Goal: Task Accomplishment & Management: Use online tool/utility

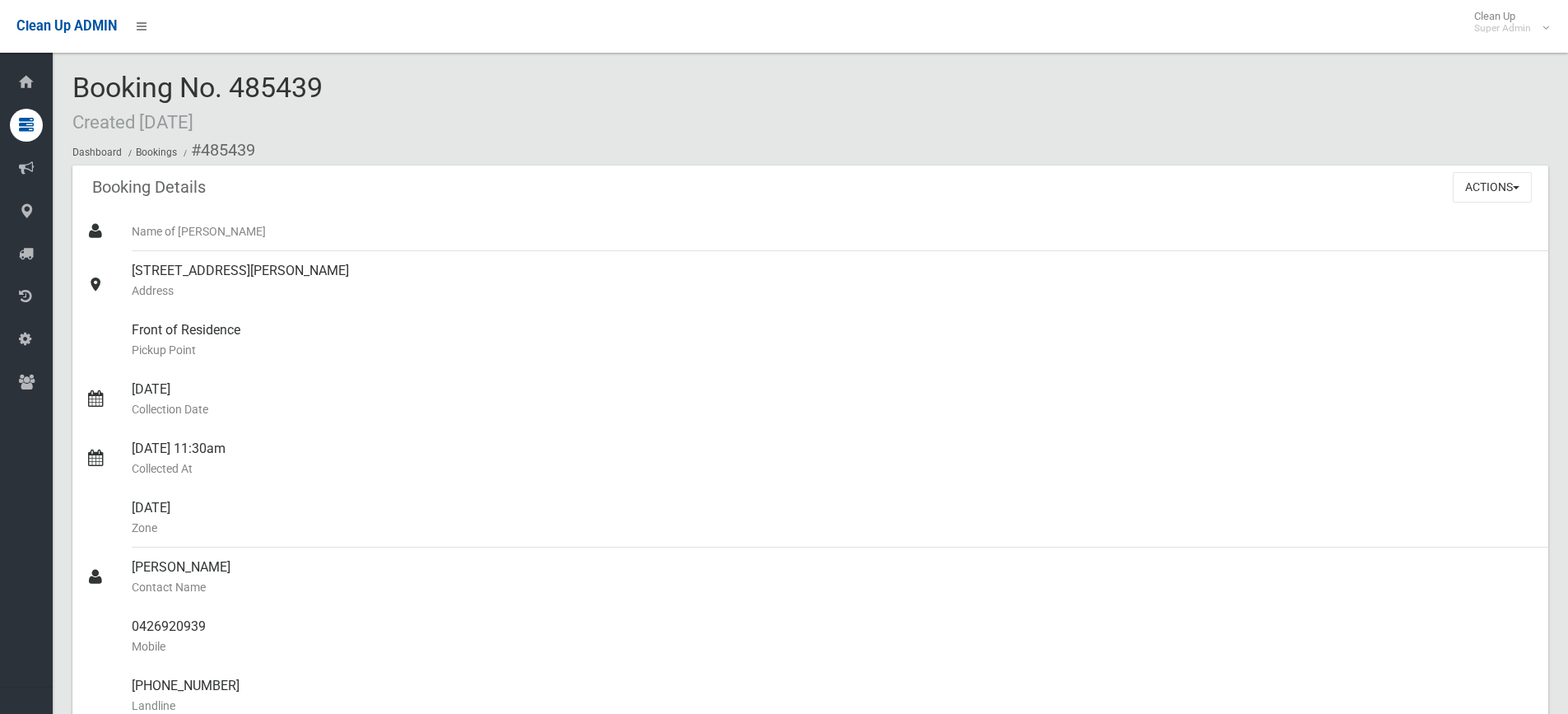
scroll to position [354, 0]
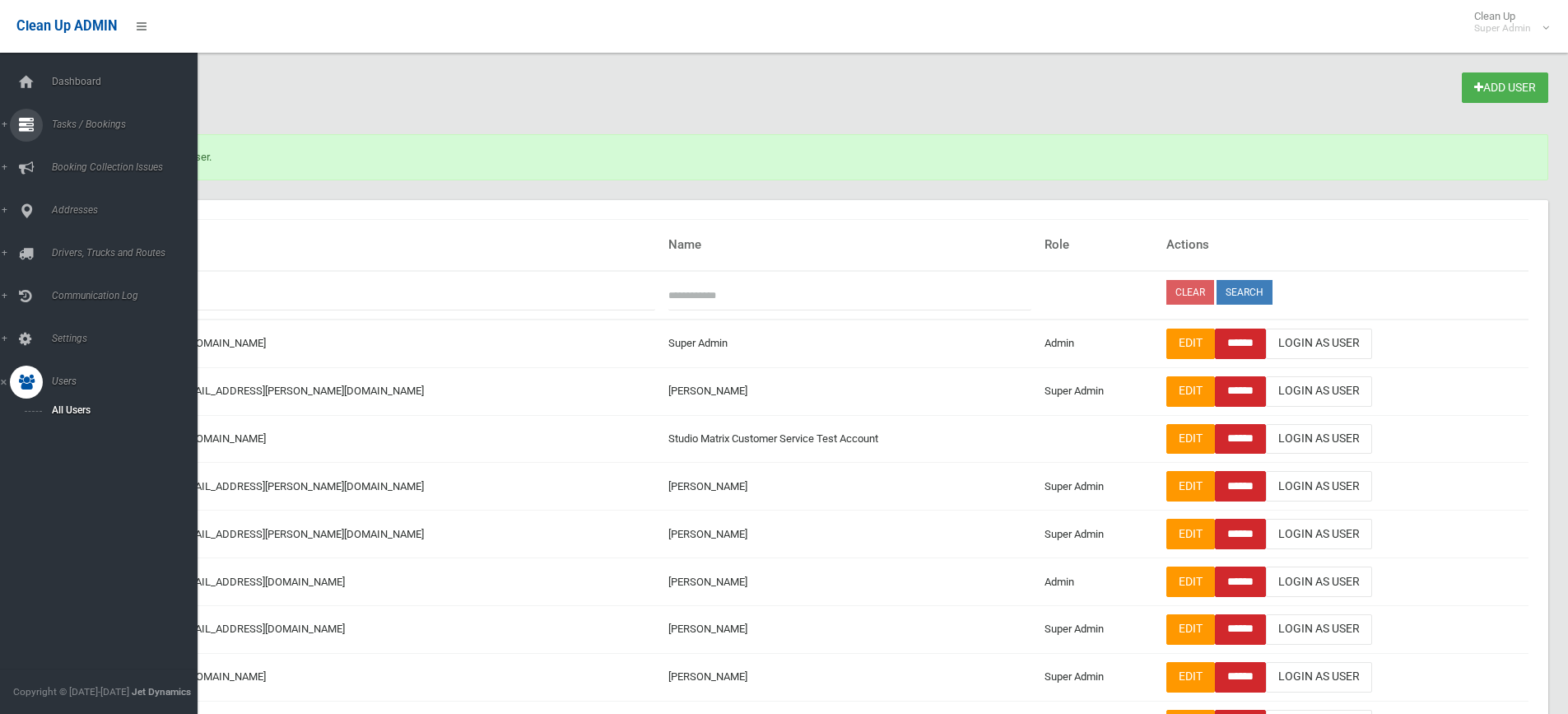
click at [69, 123] on span "Tasks / Bookings" at bounding box center [128, 125] width 163 height 12
click at [79, 240] on span "Search" at bounding box center [120, 245] width 149 height 12
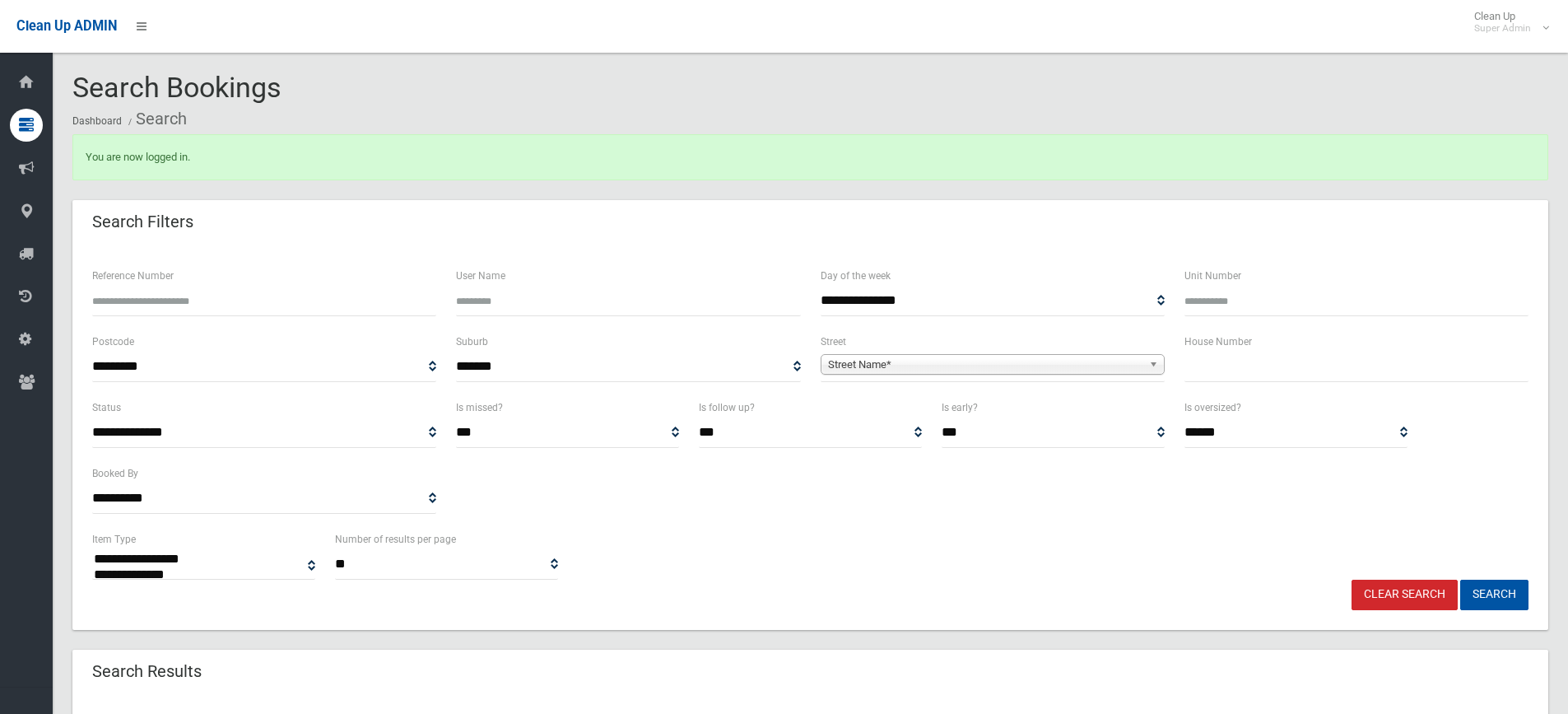
select select
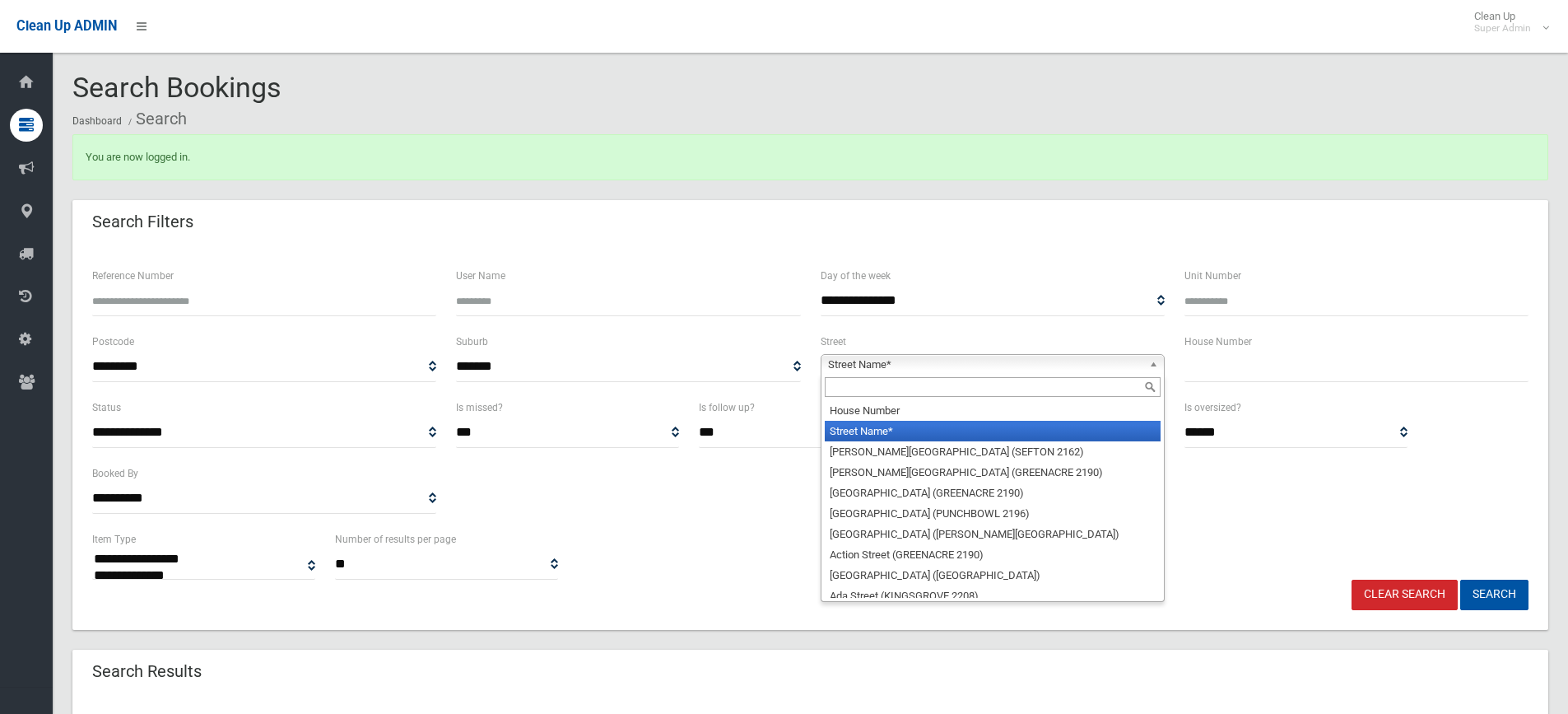
click at [908, 357] on span "Street Name*" at bounding box center [986, 365] width 314 height 20
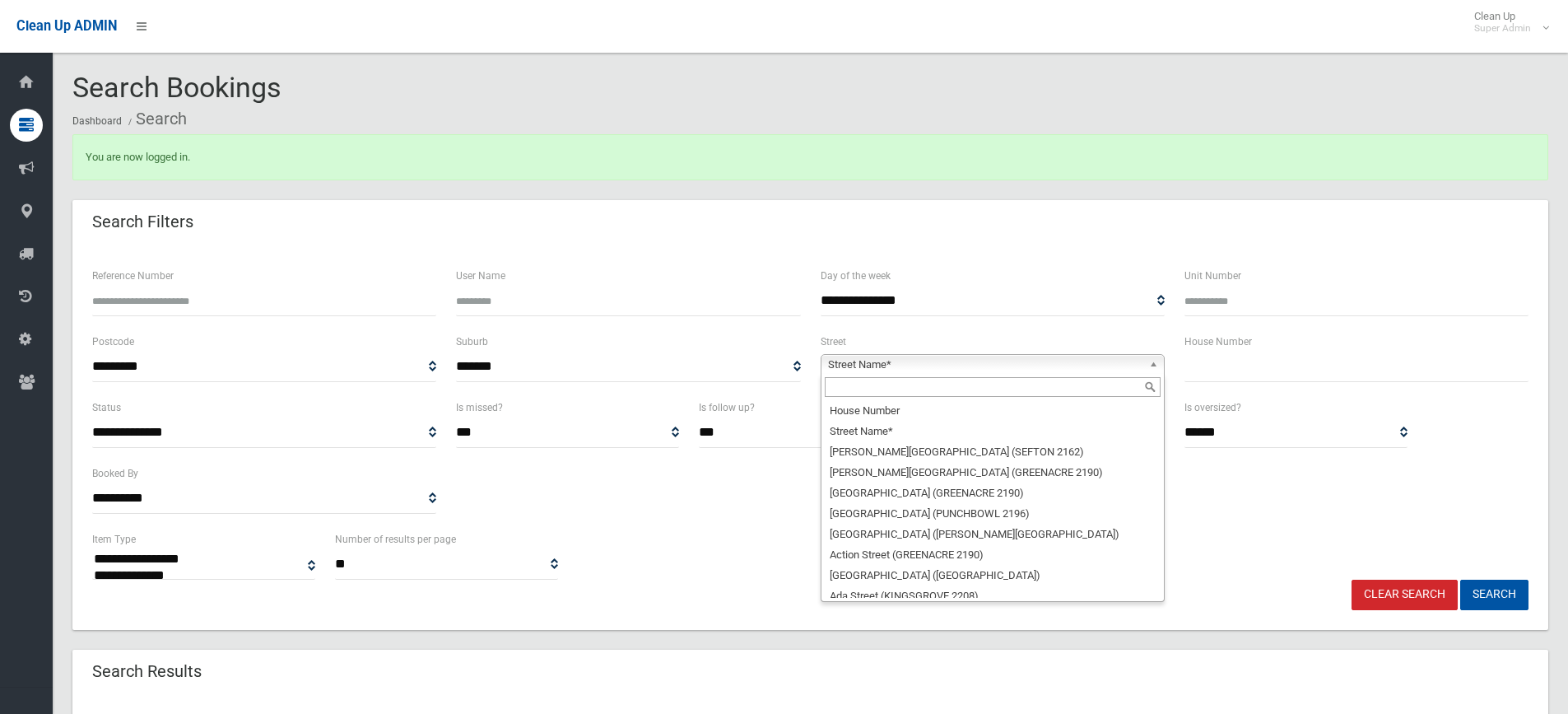
click at [859, 389] on input "text" at bounding box center [993, 387] width 336 height 20
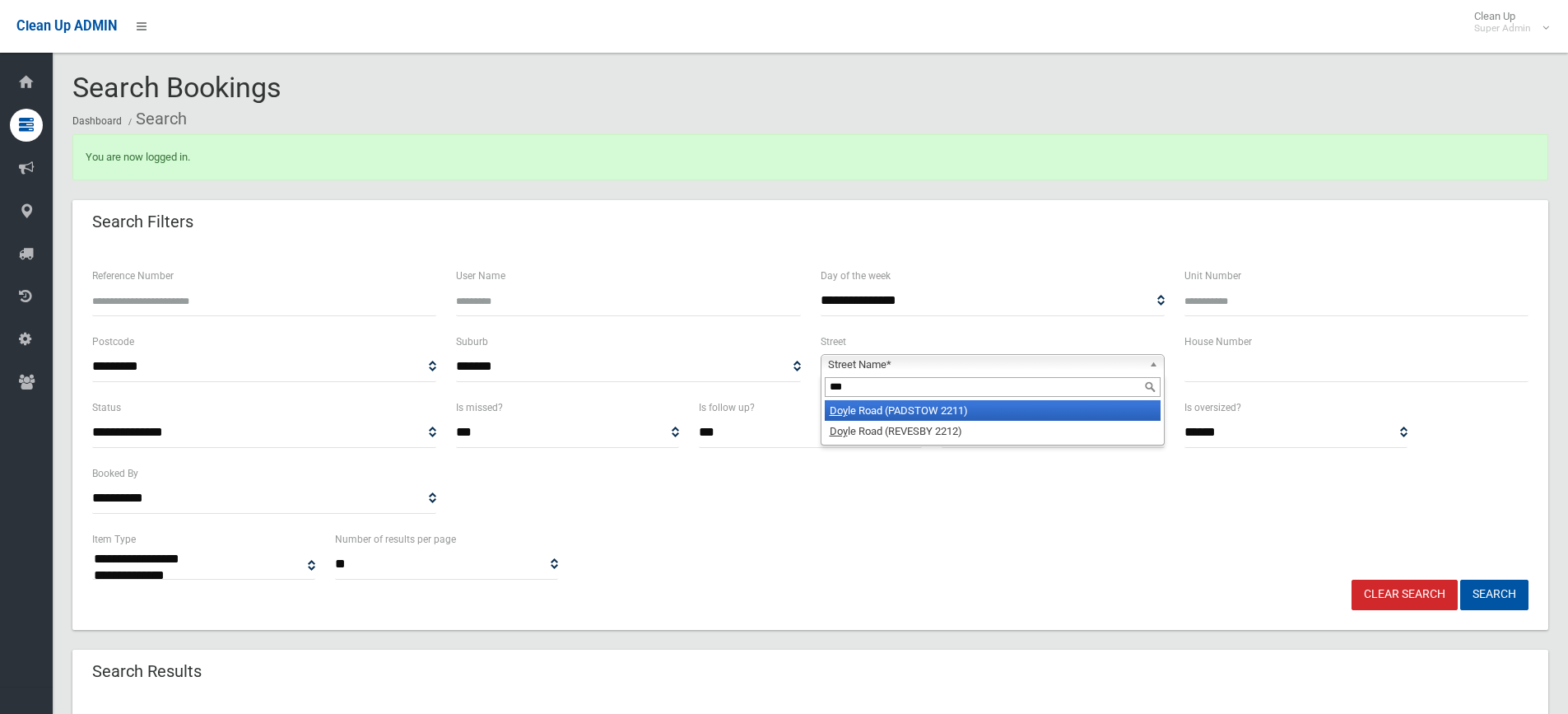
type input "***"
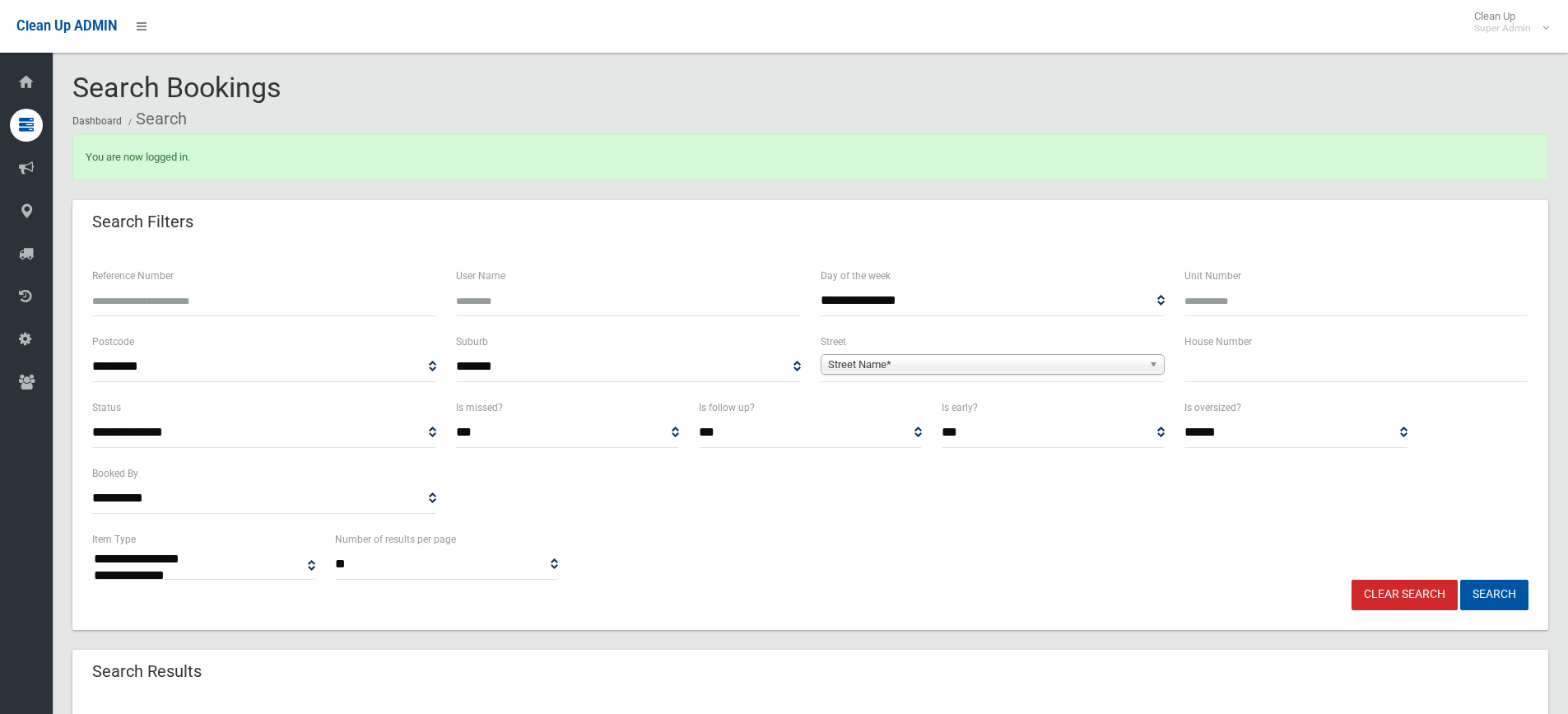
click at [931, 367] on span "Street Name*" at bounding box center [986, 365] width 314 height 20
type input "***"
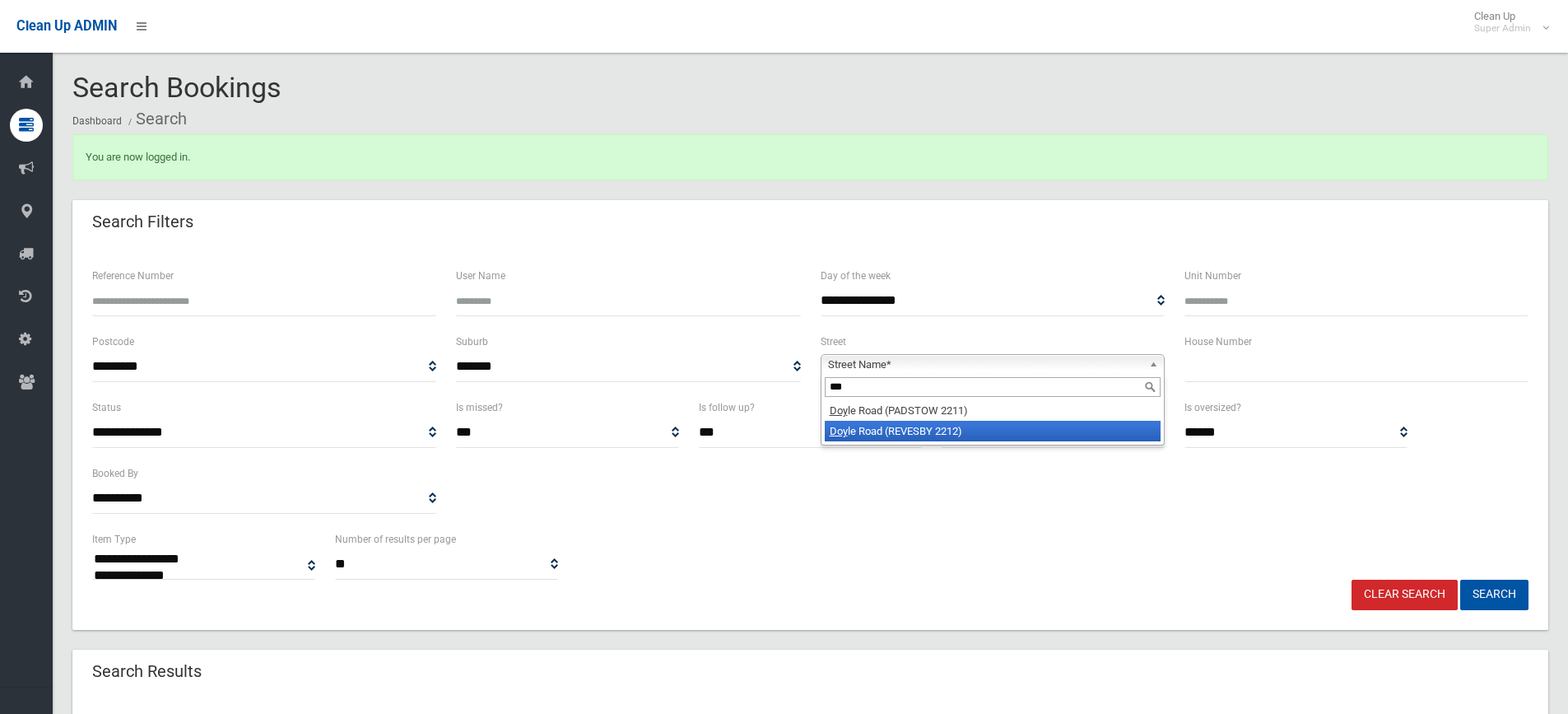
click at [897, 434] on li "Doy le Road (REVESBY 2212)" at bounding box center [993, 431] width 336 height 21
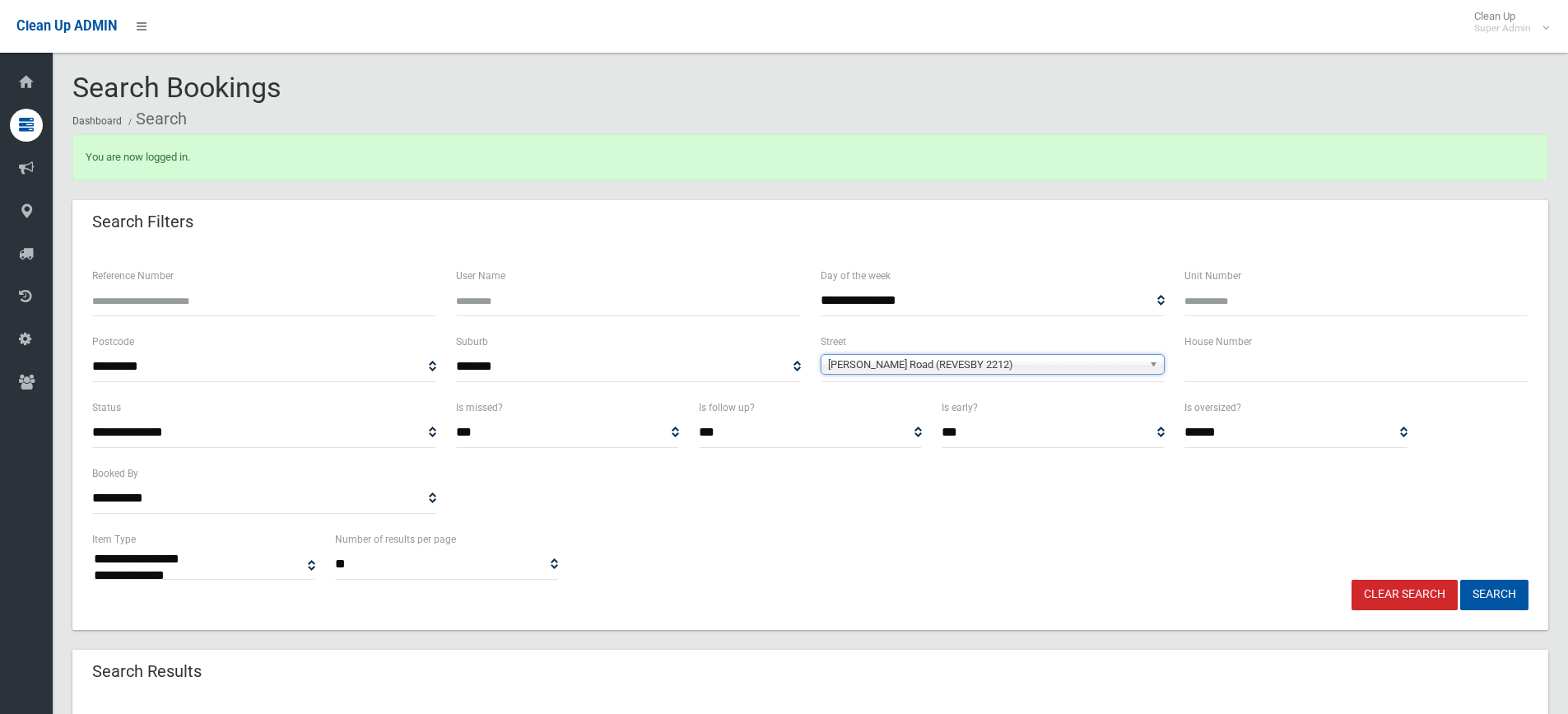
click at [1238, 371] on input "text" at bounding box center [1356, 367] width 344 height 31
type input "**"
click at [1479, 603] on button "Search" at bounding box center [1494, 594] width 68 height 31
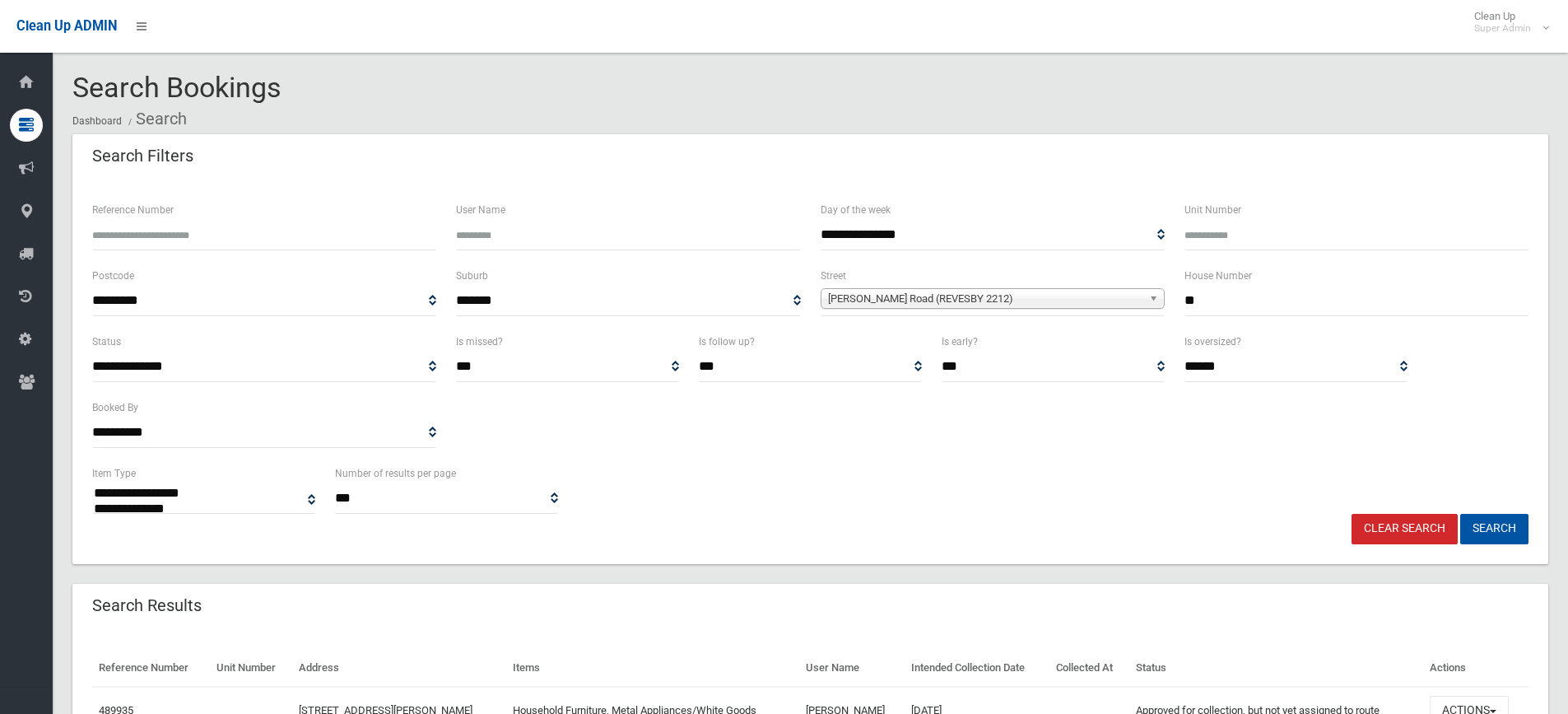
select select
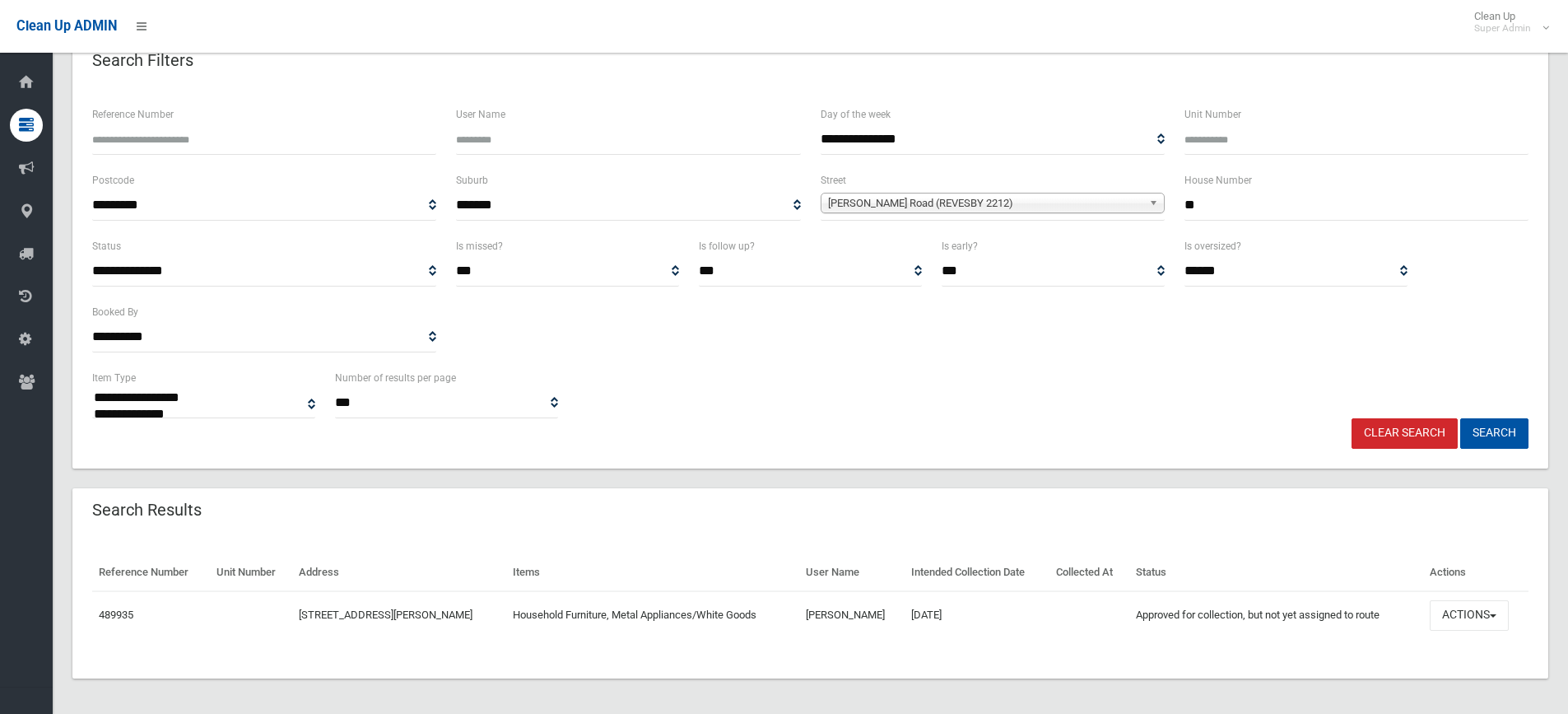
scroll to position [100, 0]
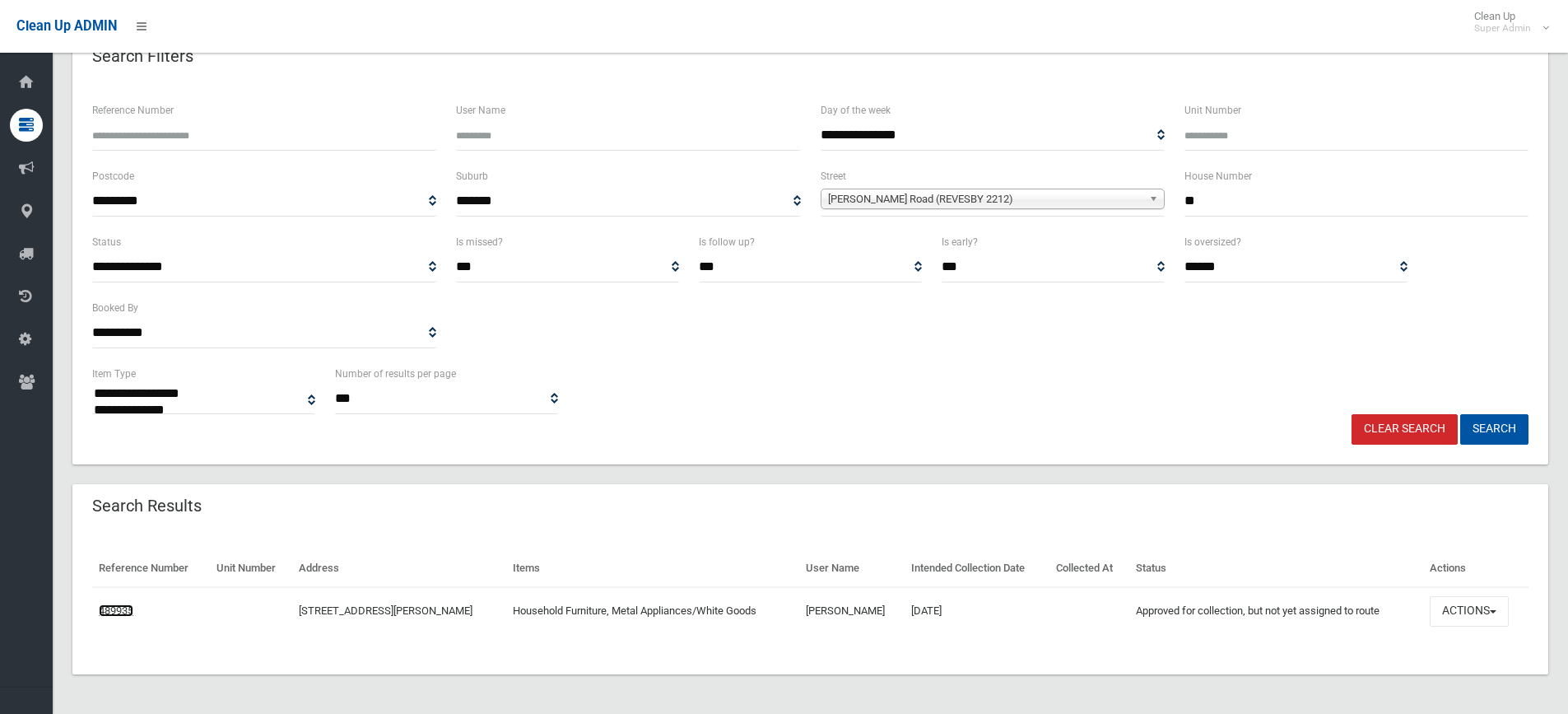
click at [122, 611] on link "489935" at bounding box center [116, 610] width 35 height 12
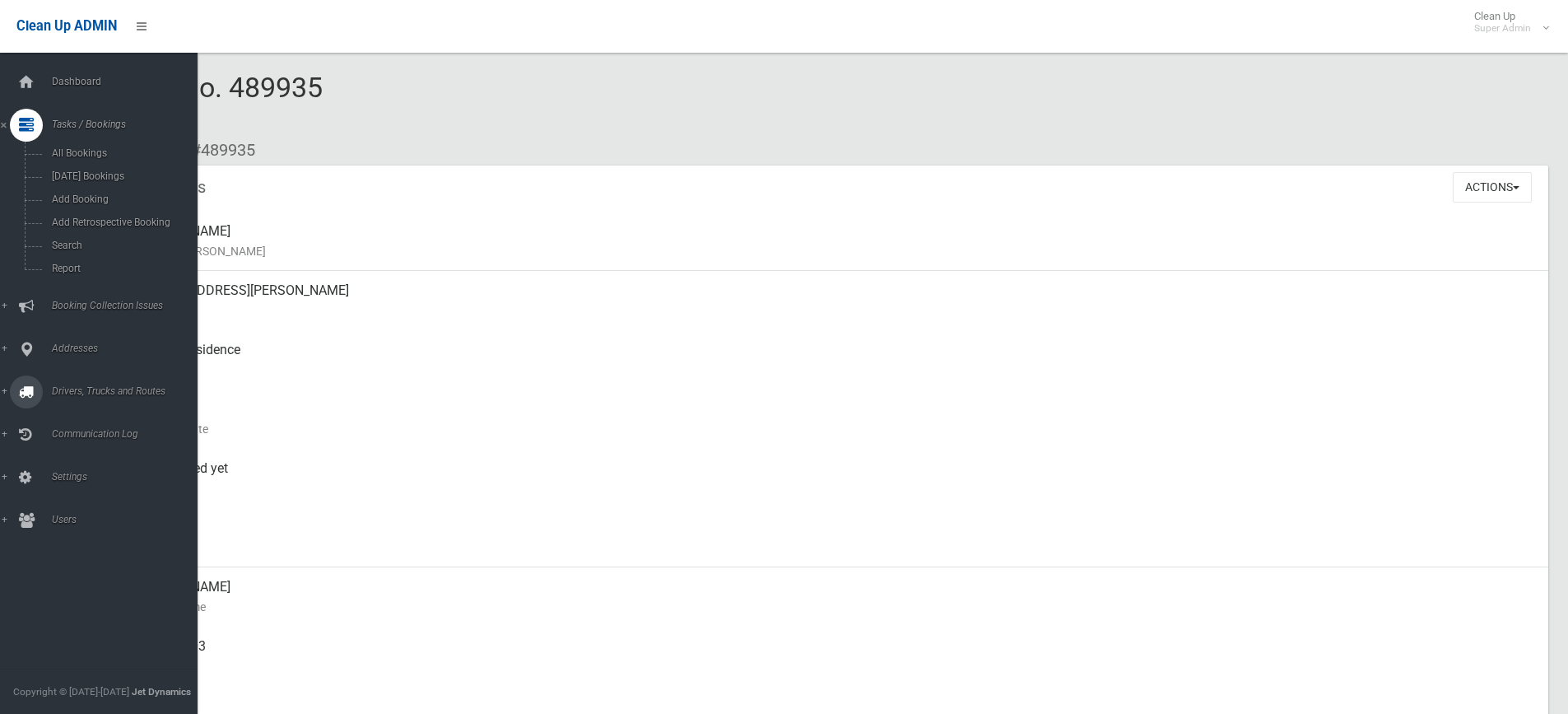
click at [70, 387] on span "Drivers, Trucks and Routes" at bounding box center [128, 391] width 163 height 12
click at [65, 347] on span "Routes" at bounding box center [120, 351] width 149 height 12
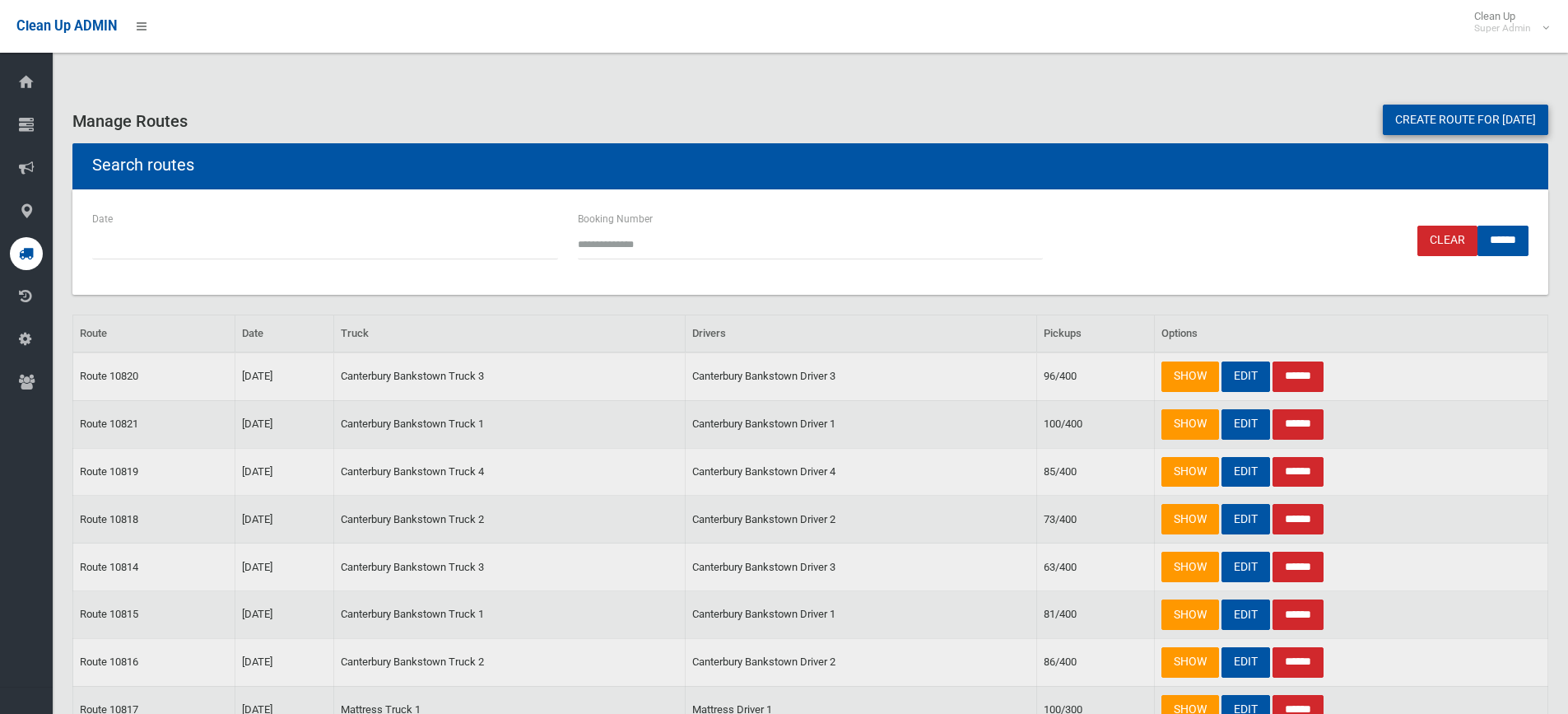
click at [1402, 121] on link "Create route for tomorrow" at bounding box center [1465, 120] width 165 height 31
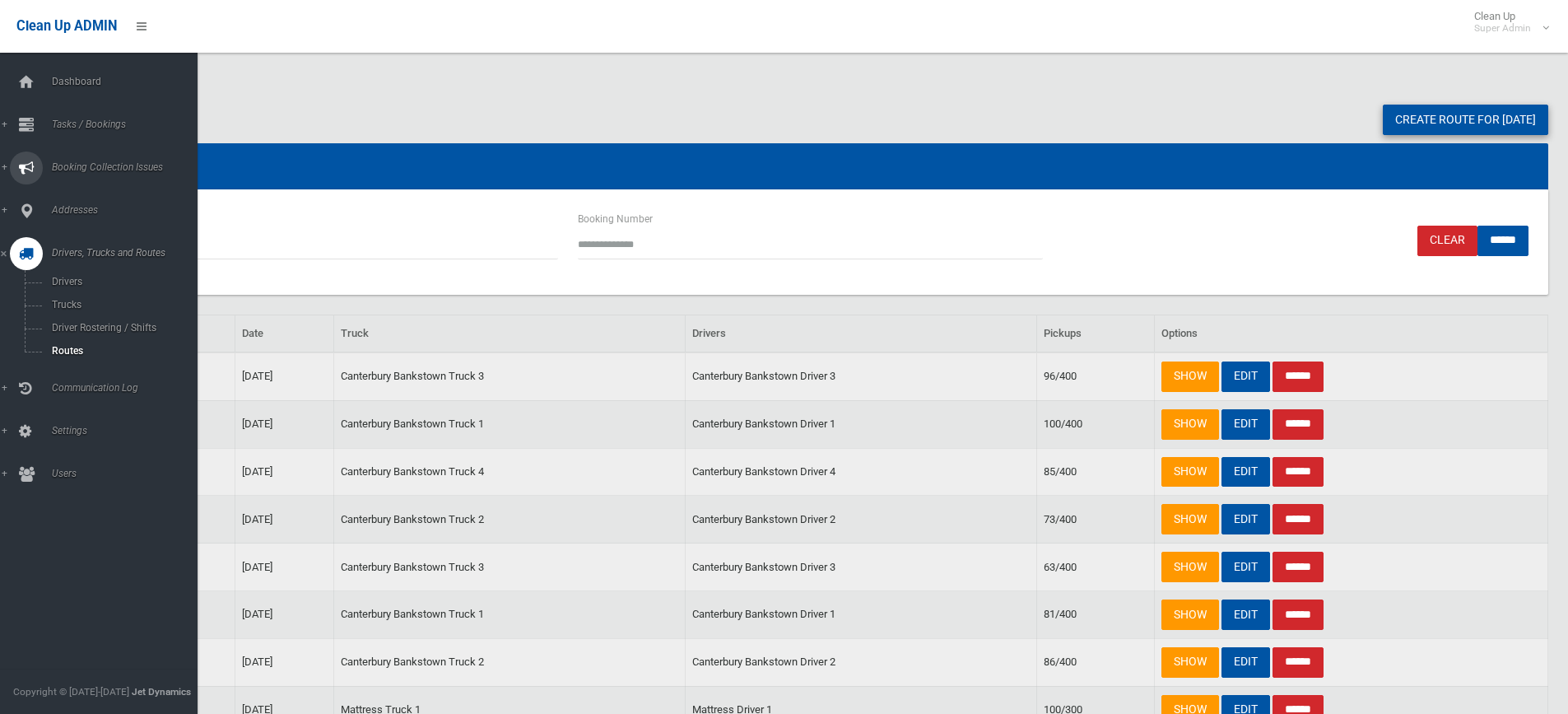
click at [81, 165] on span "Booking Collection Issues" at bounding box center [128, 167] width 163 height 12
click at [109, 115] on link "Tasks / Bookings" at bounding box center [105, 126] width 210 height 33
click at [86, 252] on link "Search" at bounding box center [105, 245] width 210 height 23
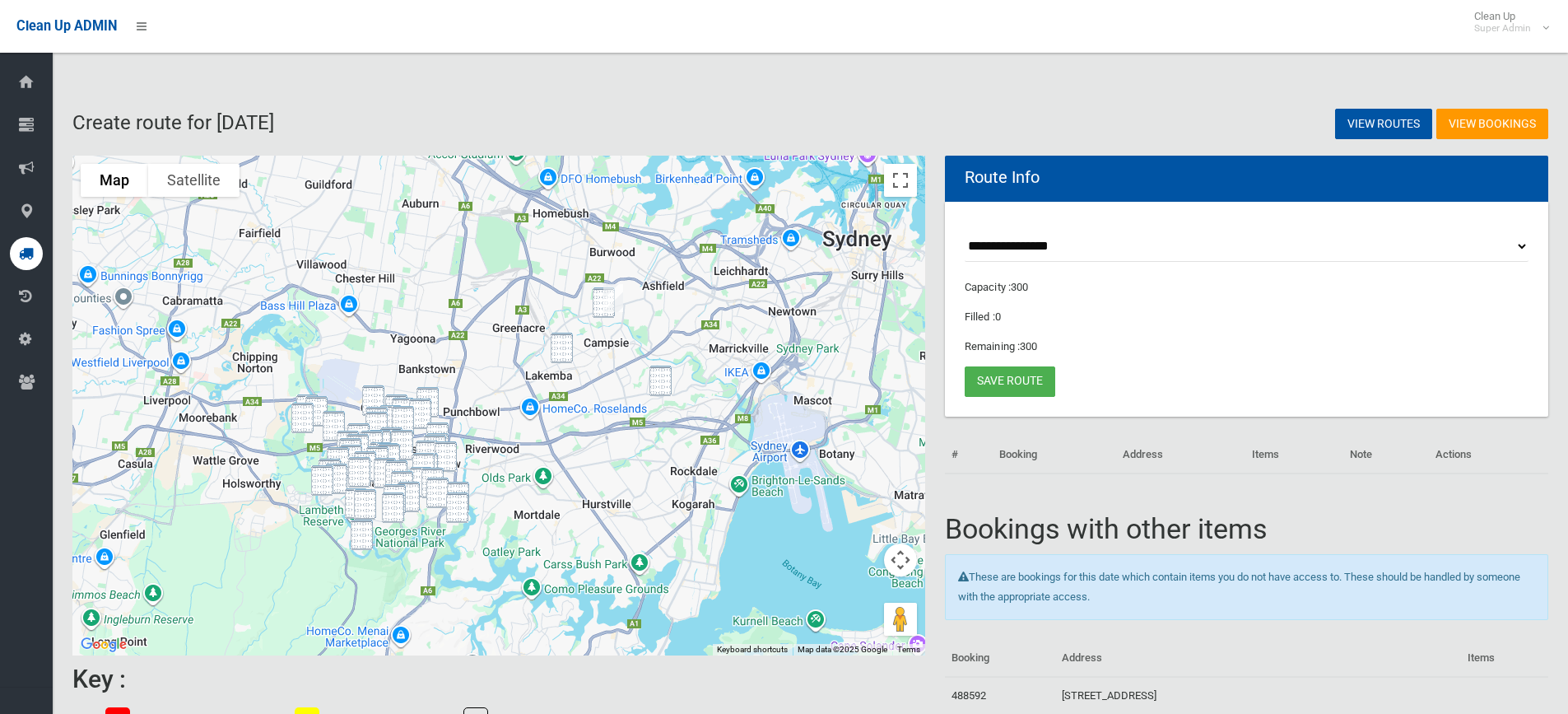
drag, startPoint x: 646, startPoint y: 306, endPoint x: 617, endPoint y: 360, distance: 61.3
click at [617, 359] on div at bounding box center [499, 405] width 853 height 500
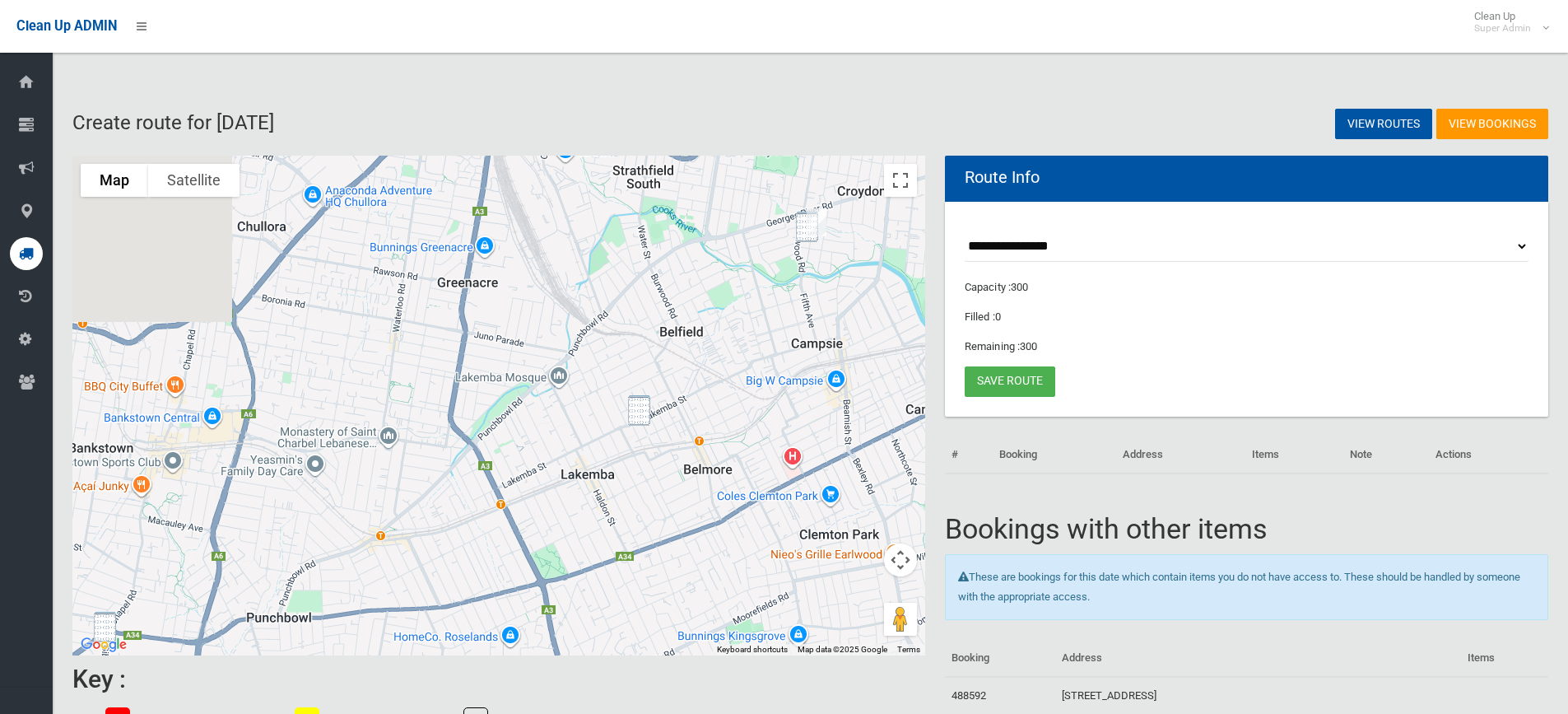
drag, startPoint x: 388, startPoint y: 504, endPoint x: 696, endPoint y: 339, distance: 349.4
click at [696, 339] on div at bounding box center [499, 405] width 853 height 500
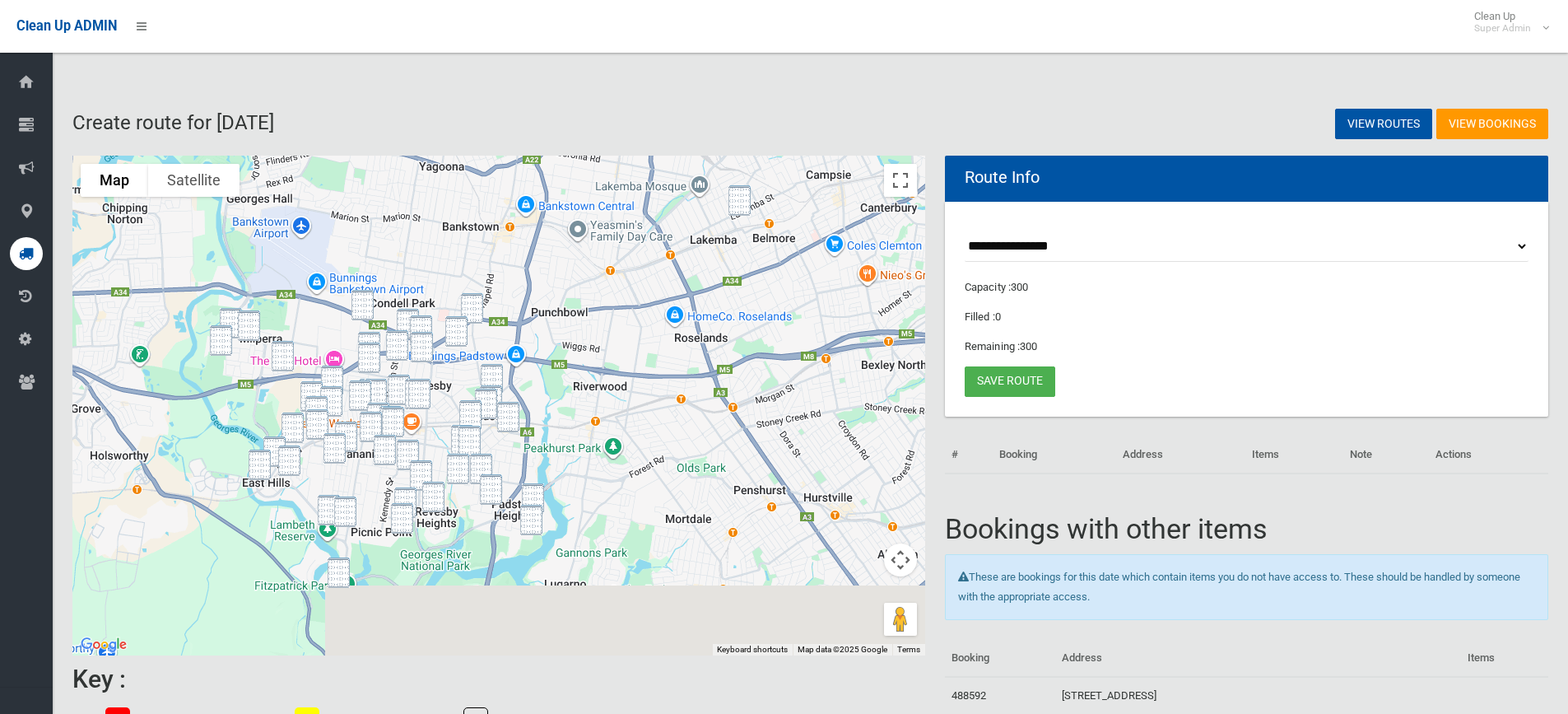
drag, startPoint x: 646, startPoint y: 474, endPoint x: 597, endPoint y: 341, distance: 141.7
click at [597, 341] on div at bounding box center [499, 405] width 853 height 500
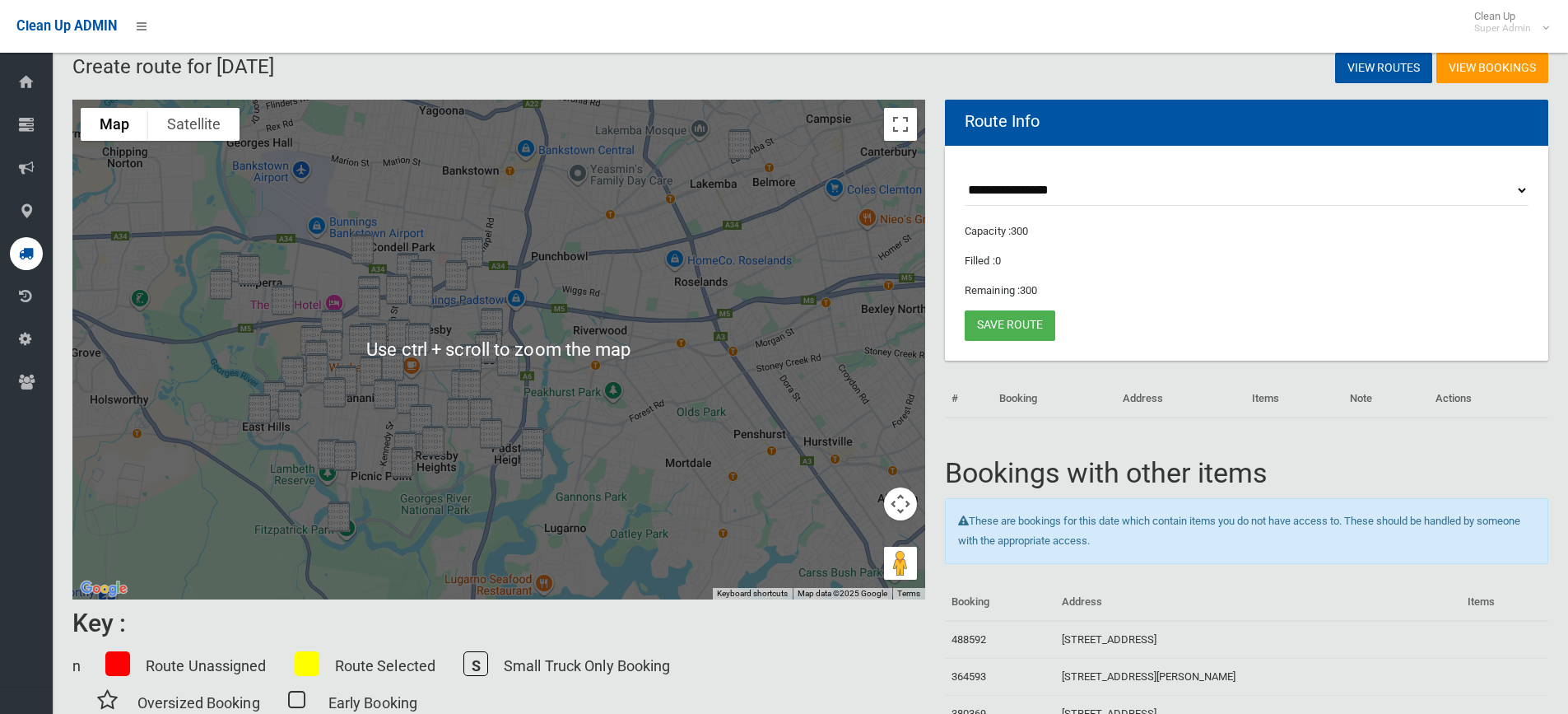
scroll to position [82, 0]
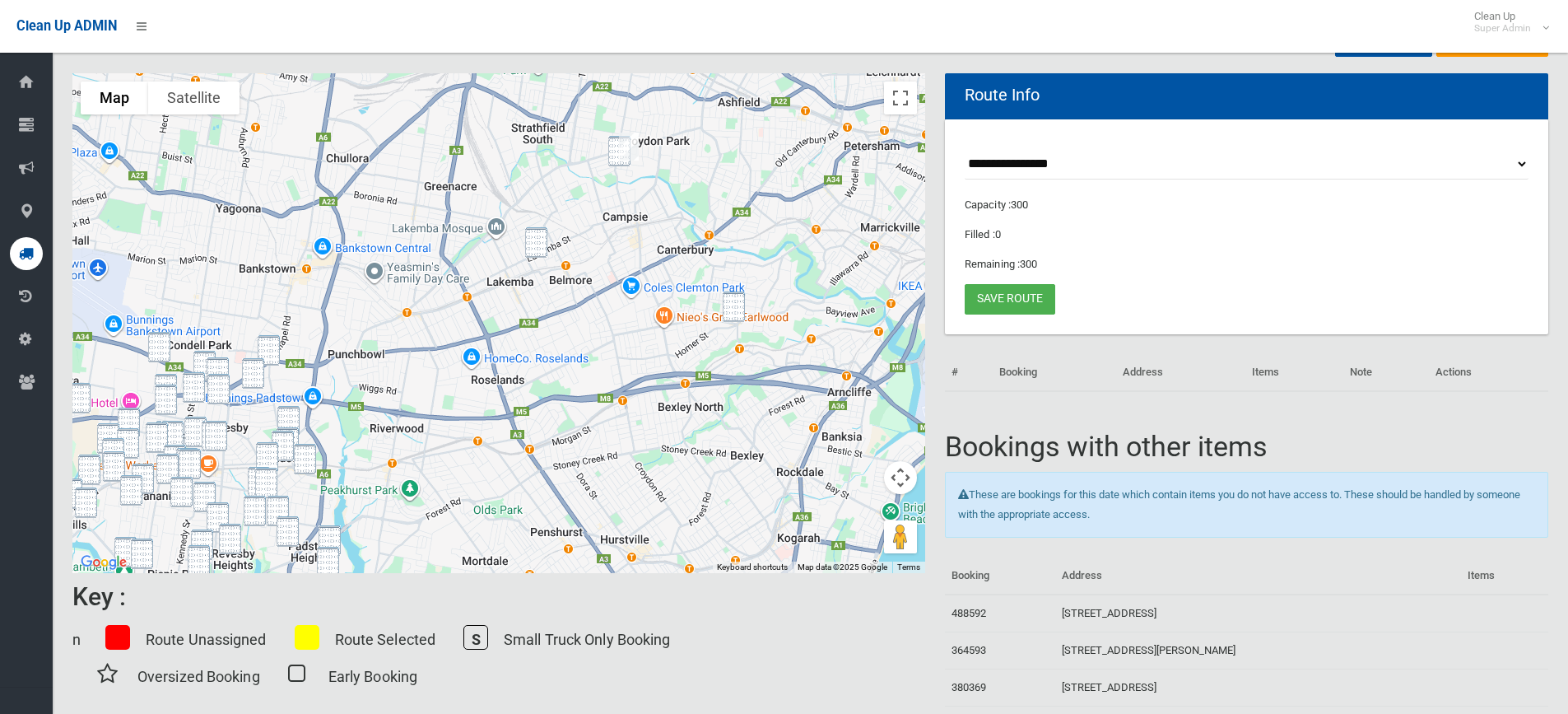
drag, startPoint x: 793, startPoint y: 211, endPoint x: 570, endPoint y: 351, distance: 263.3
click at [570, 351] on div at bounding box center [499, 323] width 853 height 500
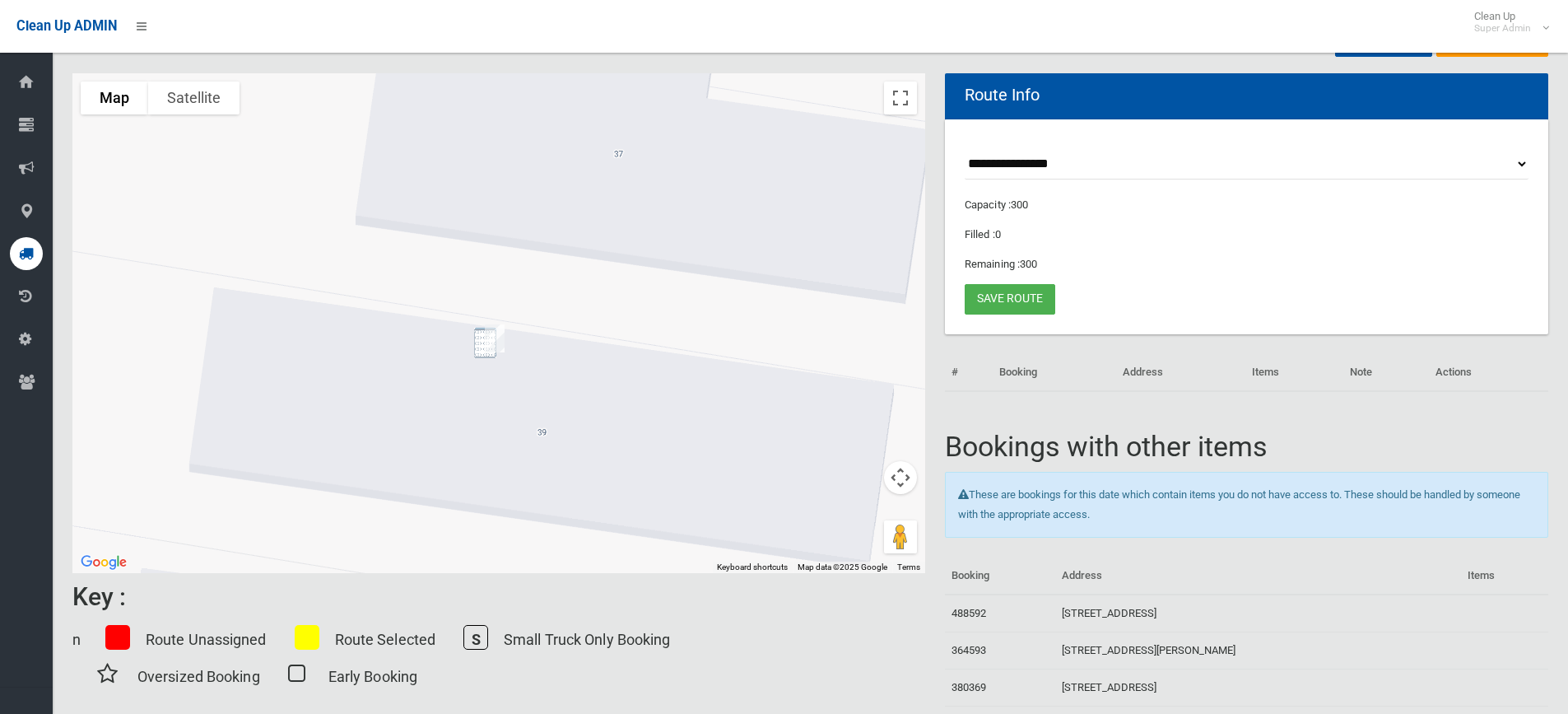
click at [497, 337] on img "12 Doyle Road, REVESBY NSW 2212" at bounding box center [495, 338] width 33 height 42
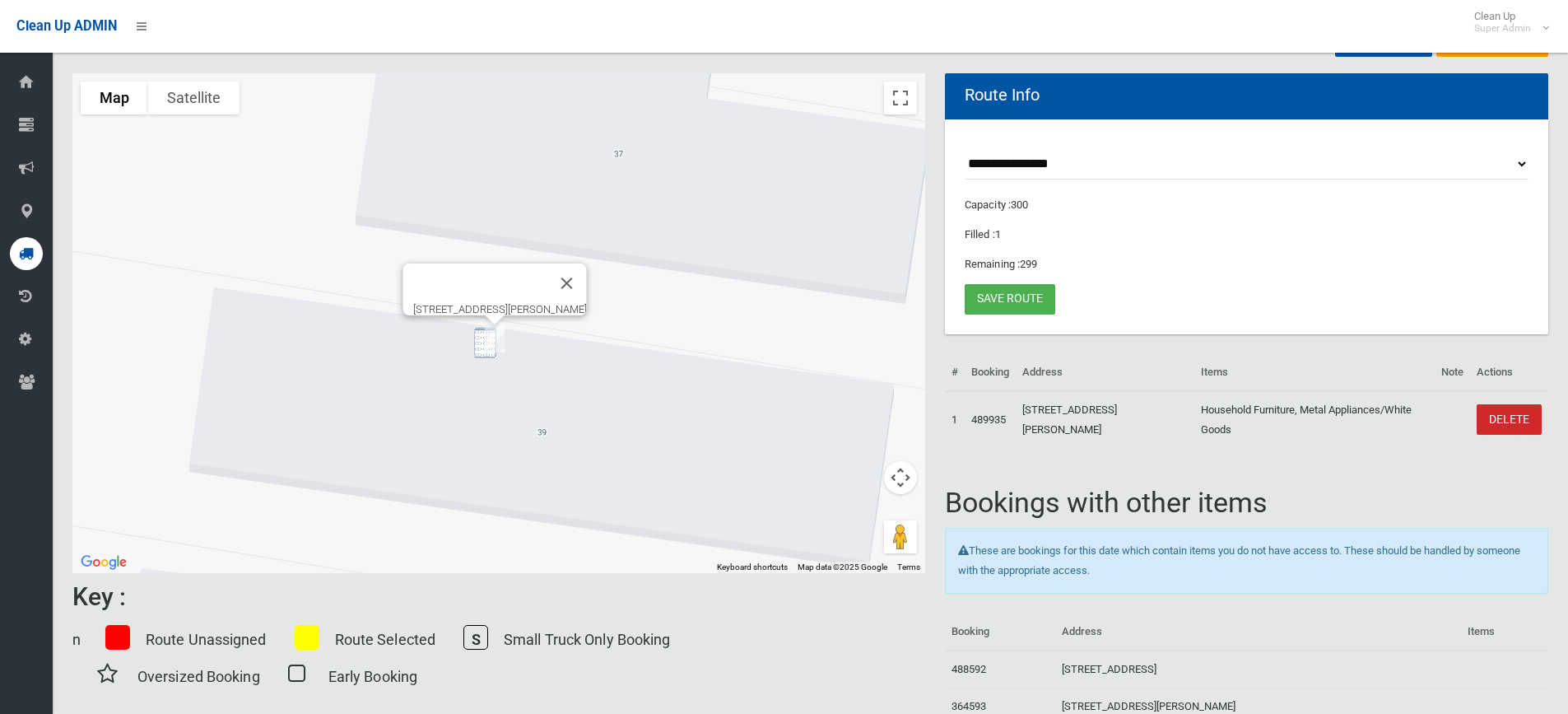
click at [497, 337] on img "12 Doyle Road, REVESBY NSW 2212" at bounding box center [495, 338] width 33 height 42
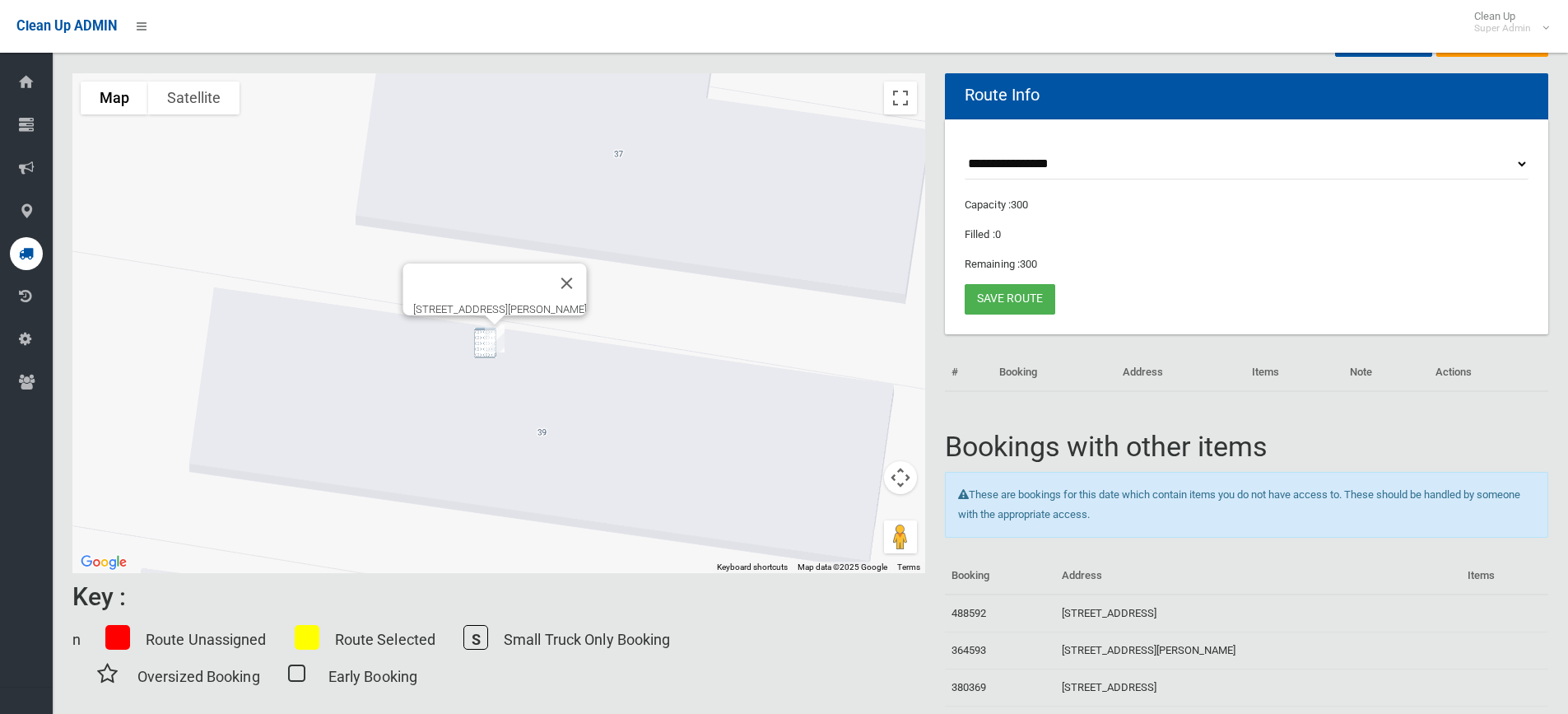
click at [497, 337] on img "12 Doyle Road, REVESBY NSW 2212" at bounding box center [495, 338] width 33 height 42
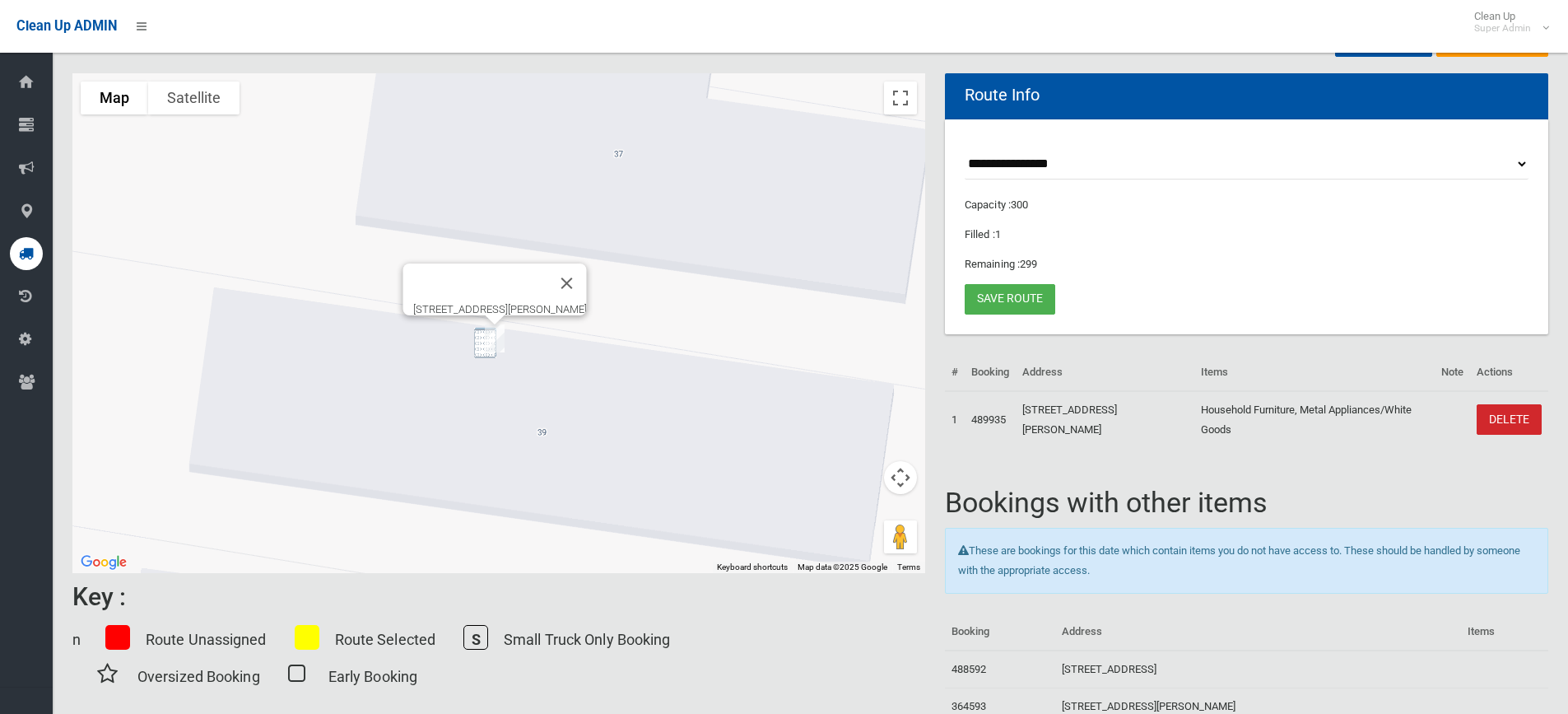
click at [497, 337] on img "12 Doyle Road, REVESBY NSW 2212" at bounding box center [495, 338] width 33 height 42
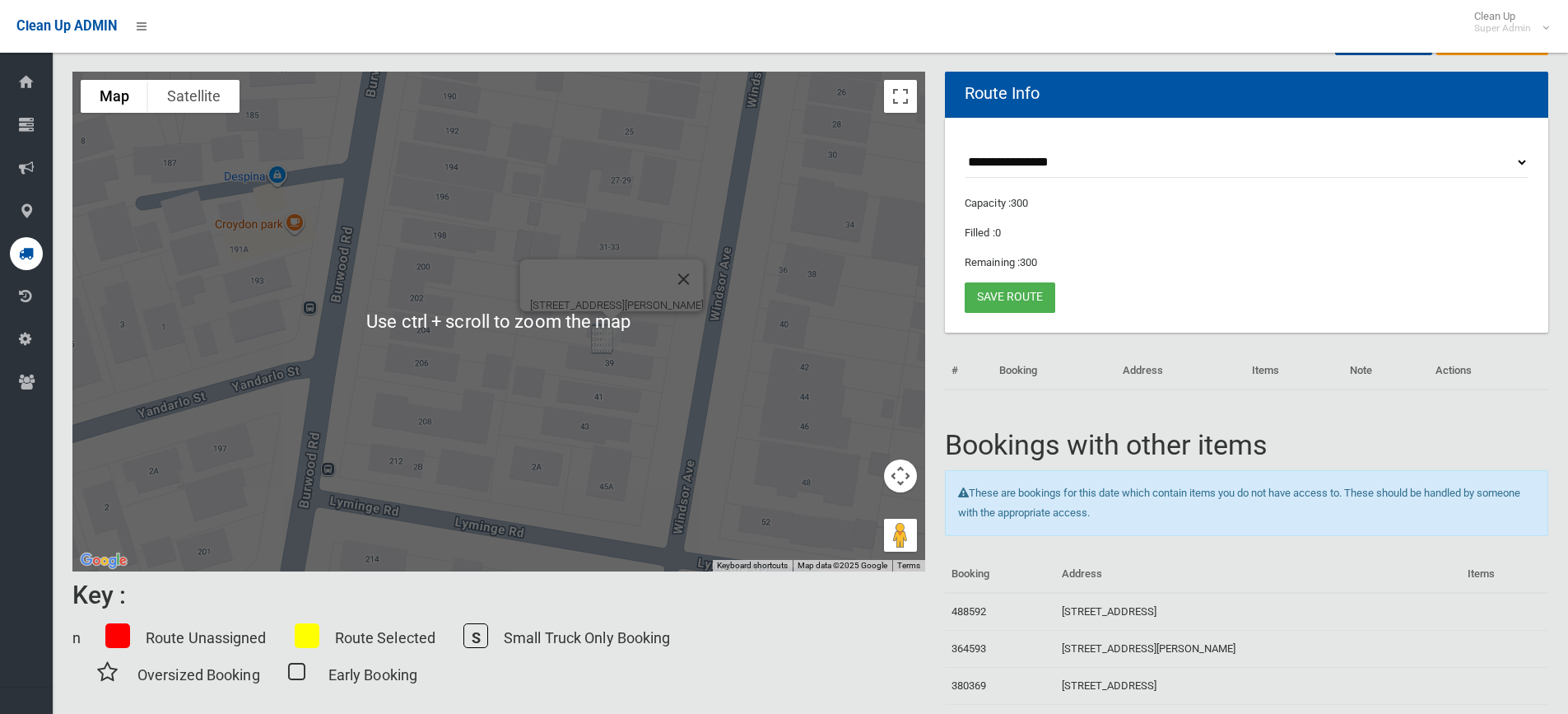
scroll to position [0, 0]
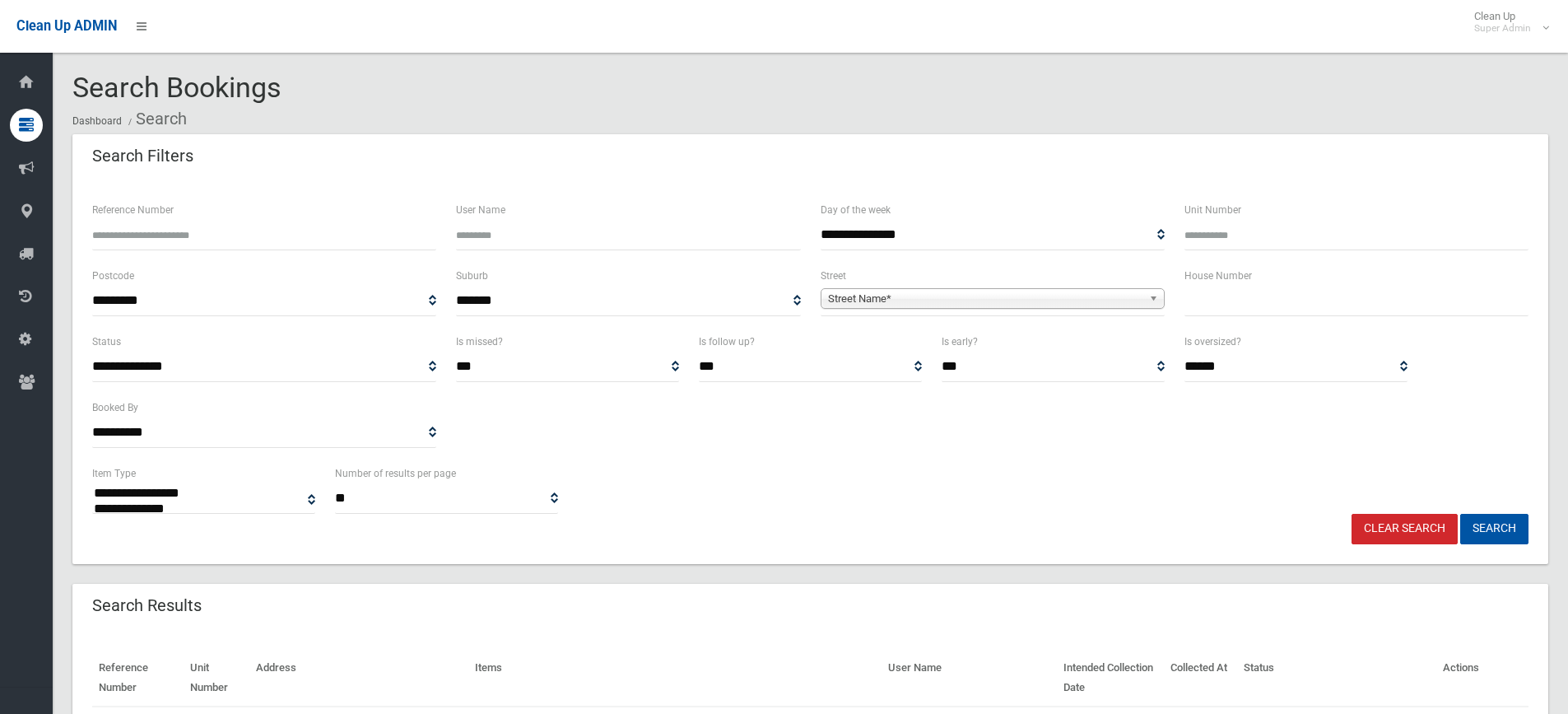
select select
click at [982, 299] on span "Street Name*" at bounding box center [986, 299] width 314 height 20
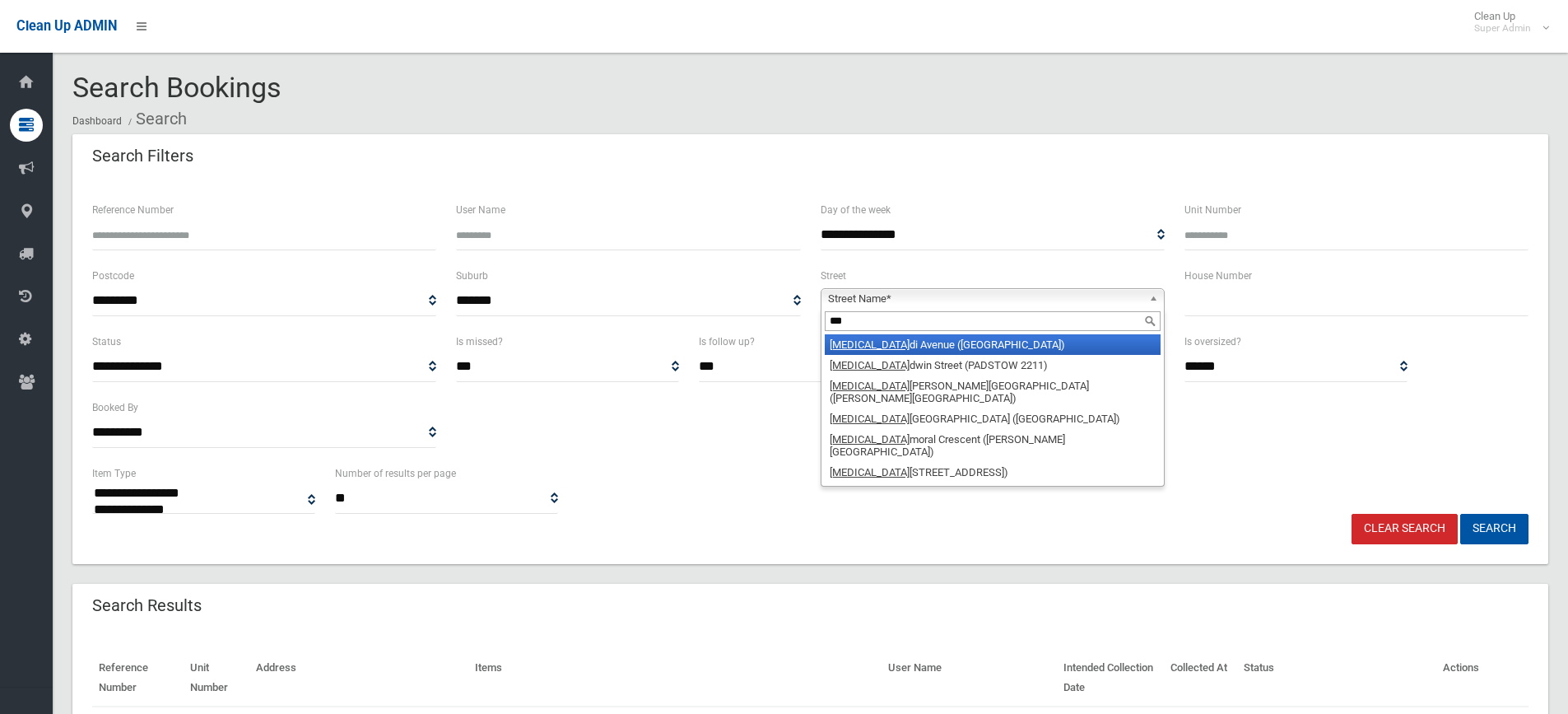
type input "***"
click at [939, 347] on li "Bal di Avenue (PANANIA 2213)" at bounding box center [993, 344] width 336 height 21
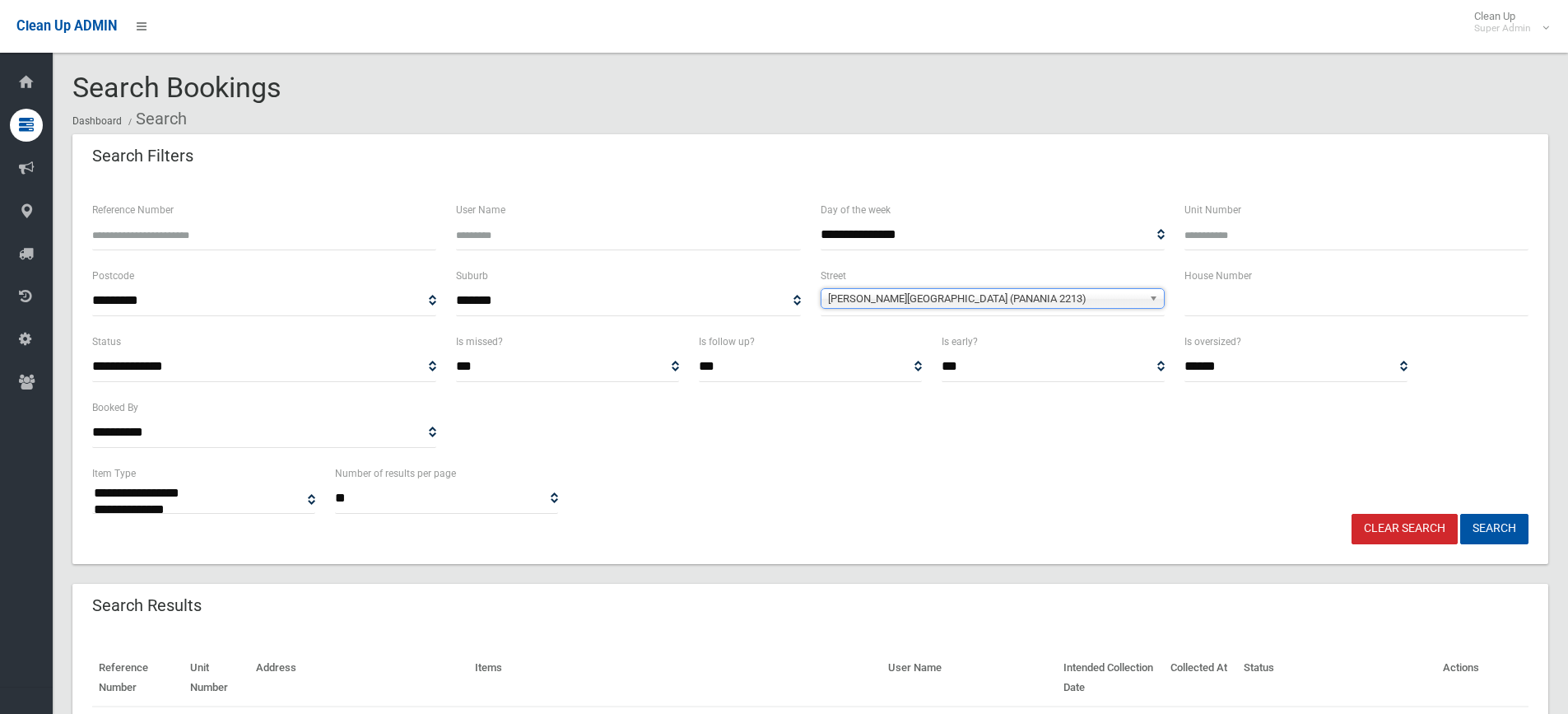
click at [1232, 297] on input "text" at bounding box center [1356, 301] width 344 height 31
type input "*"
click at [1460, 514] on button "Search" at bounding box center [1494, 529] width 68 height 31
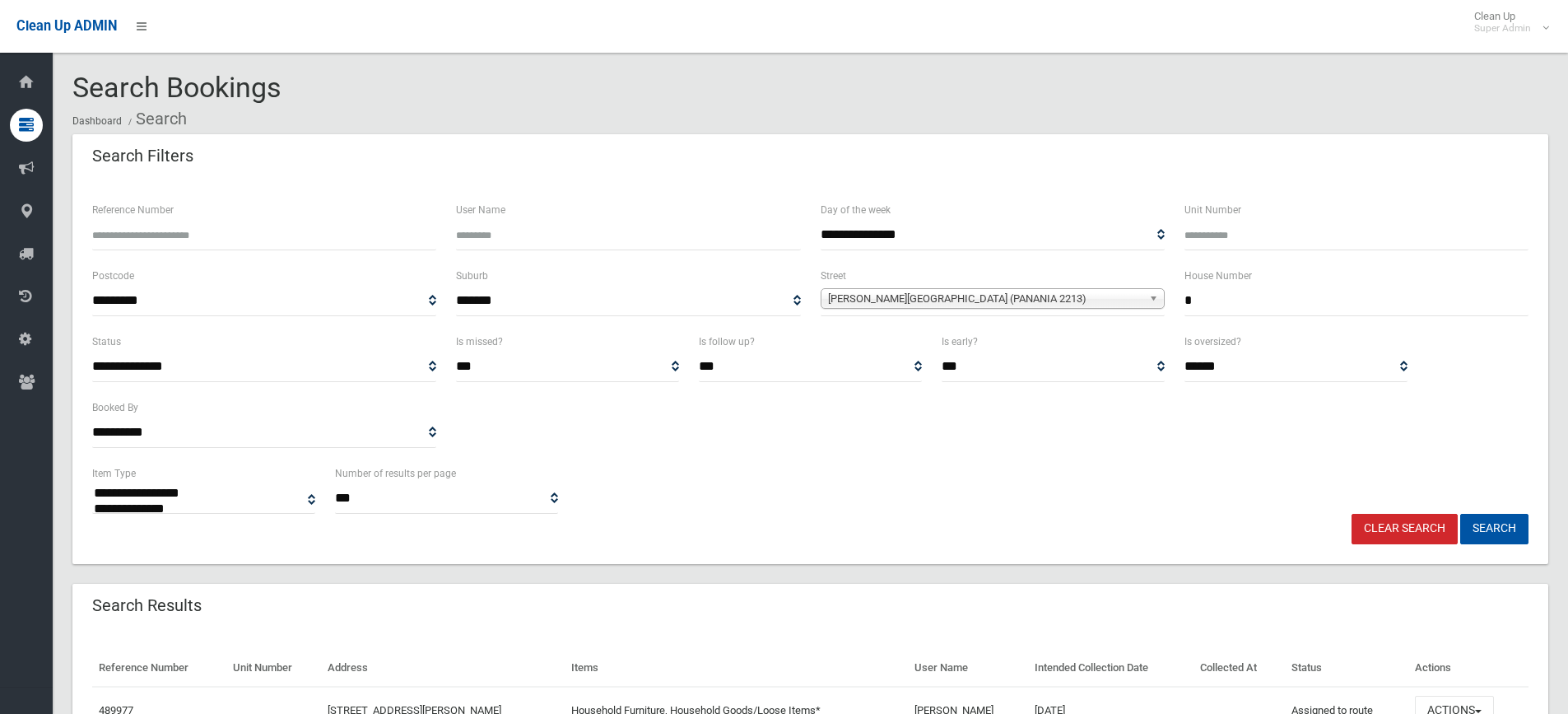
select select
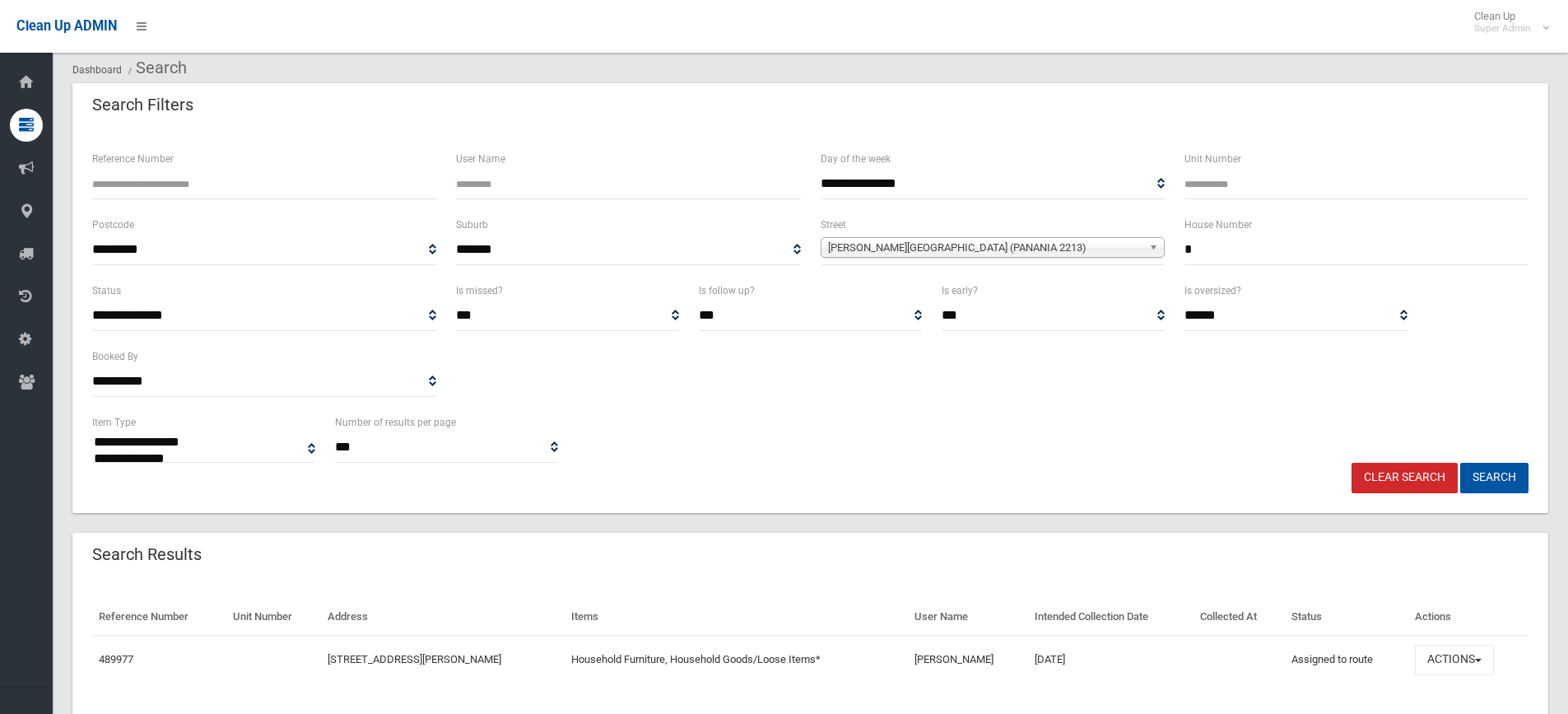
scroll to position [100, 0]
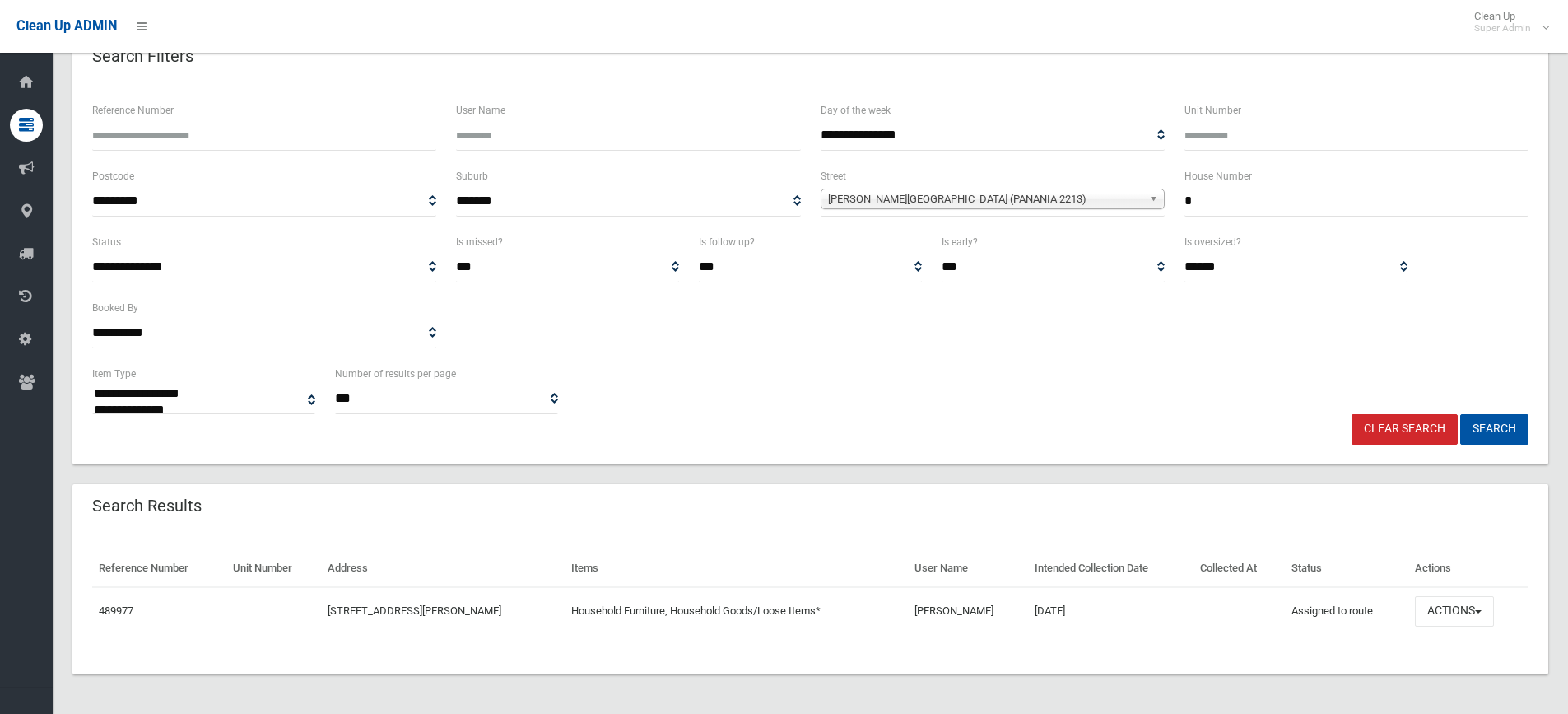
click at [1020, 196] on span "[PERSON_NAME][GEOGRAPHIC_DATA] (PANANIA 2213)" at bounding box center [986, 199] width 314 height 20
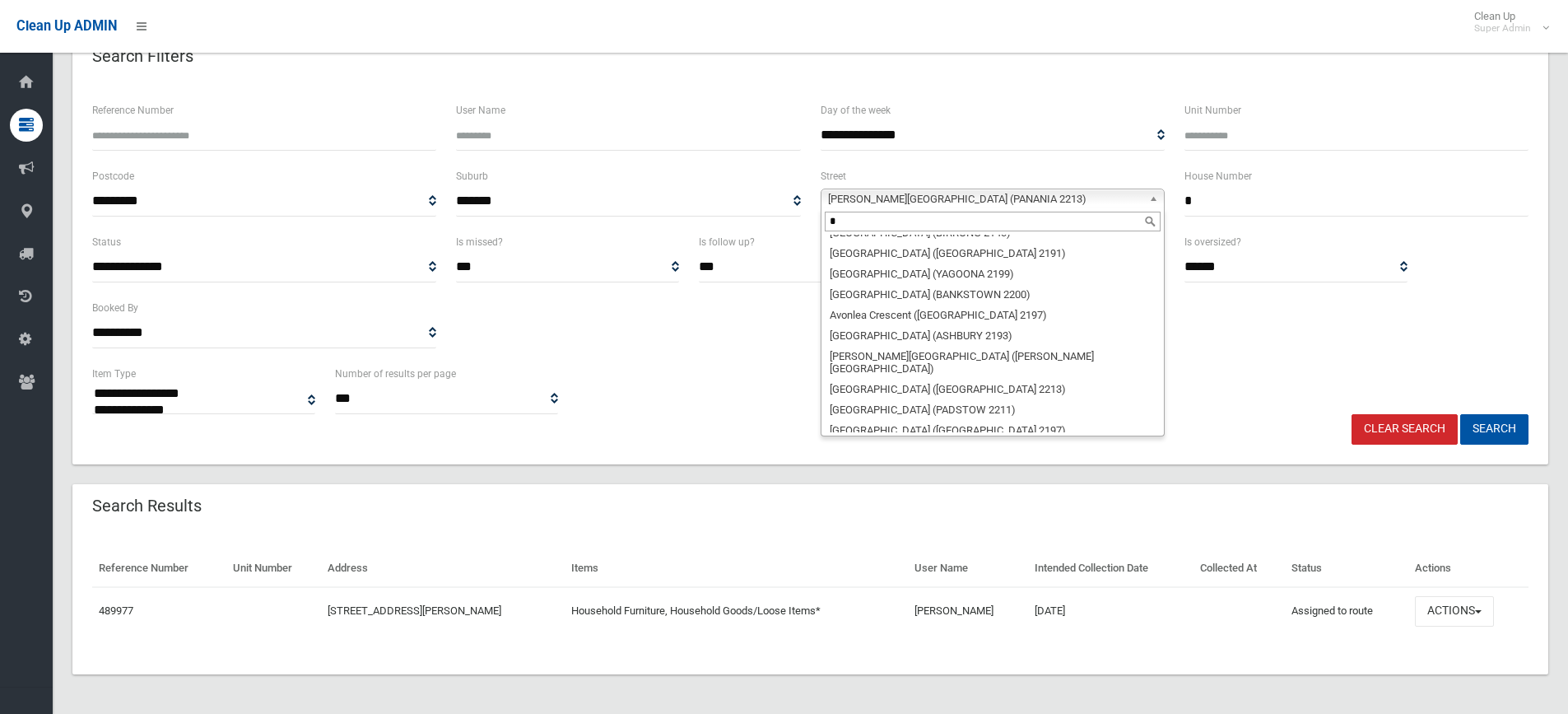
scroll to position [0, 0]
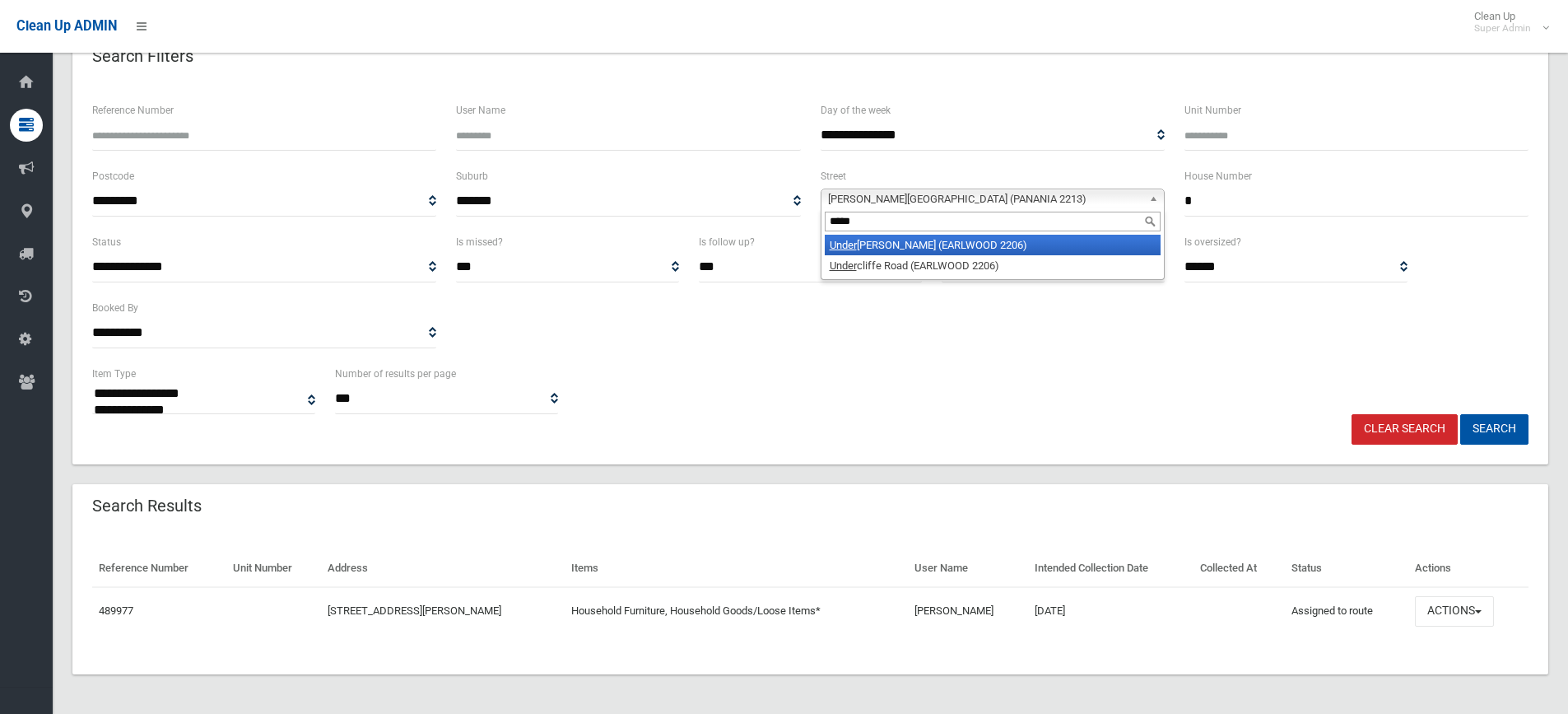
type input "*****"
click at [927, 249] on li "Under cliffe Lane (EARLWOOD 2206)" at bounding box center [993, 244] width 336 height 21
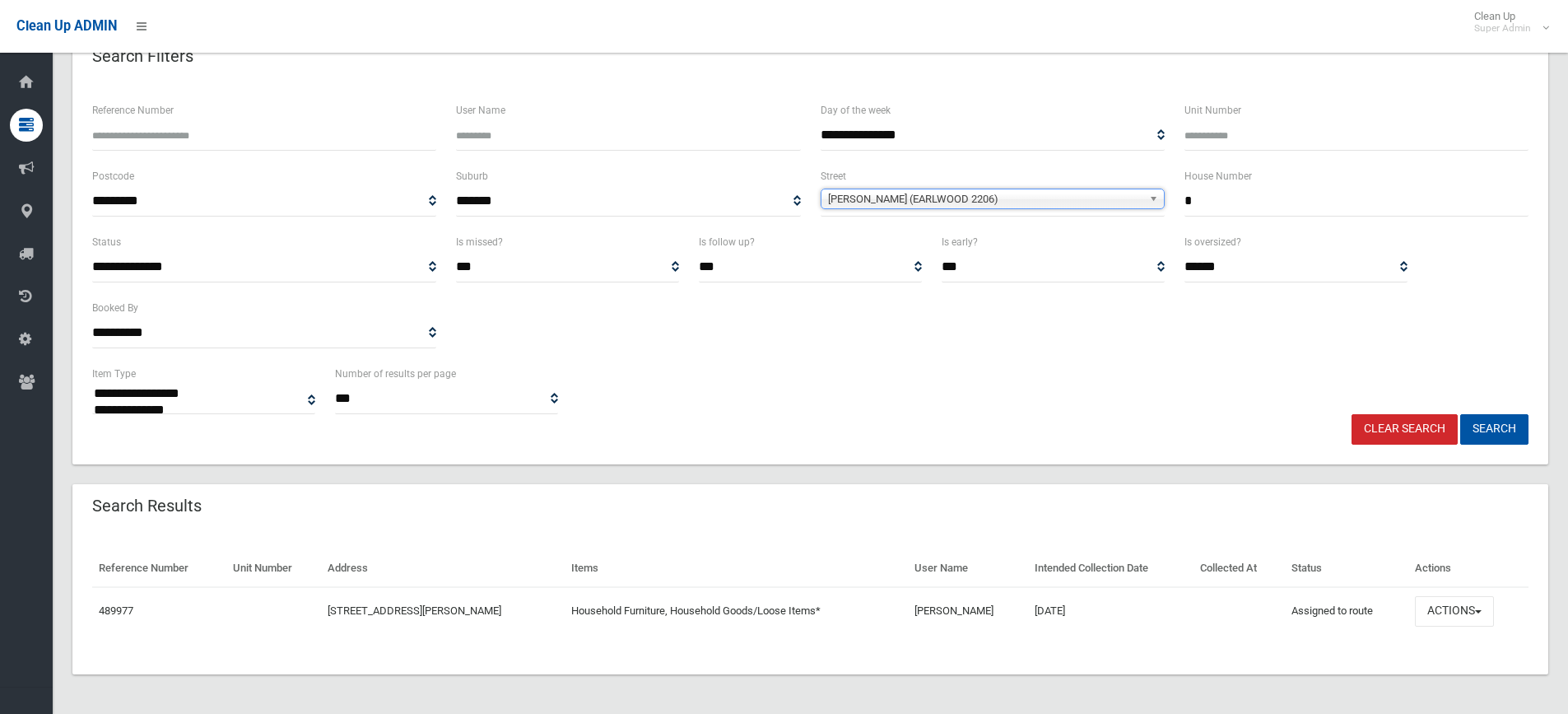
click at [1299, 198] on input "*" at bounding box center [1356, 201] width 344 height 31
click at [1497, 428] on button "Search" at bounding box center [1494, 429] width 68 height 31
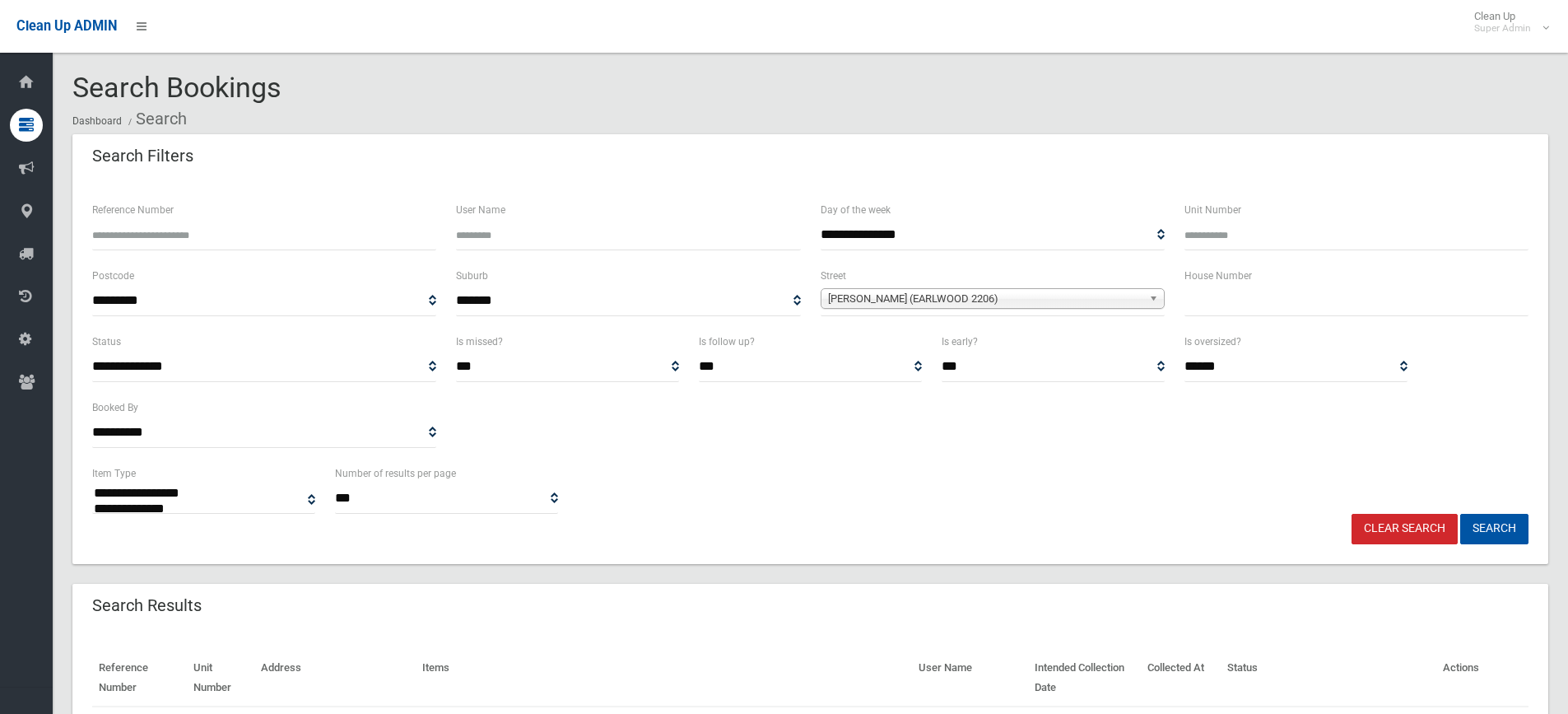
select select
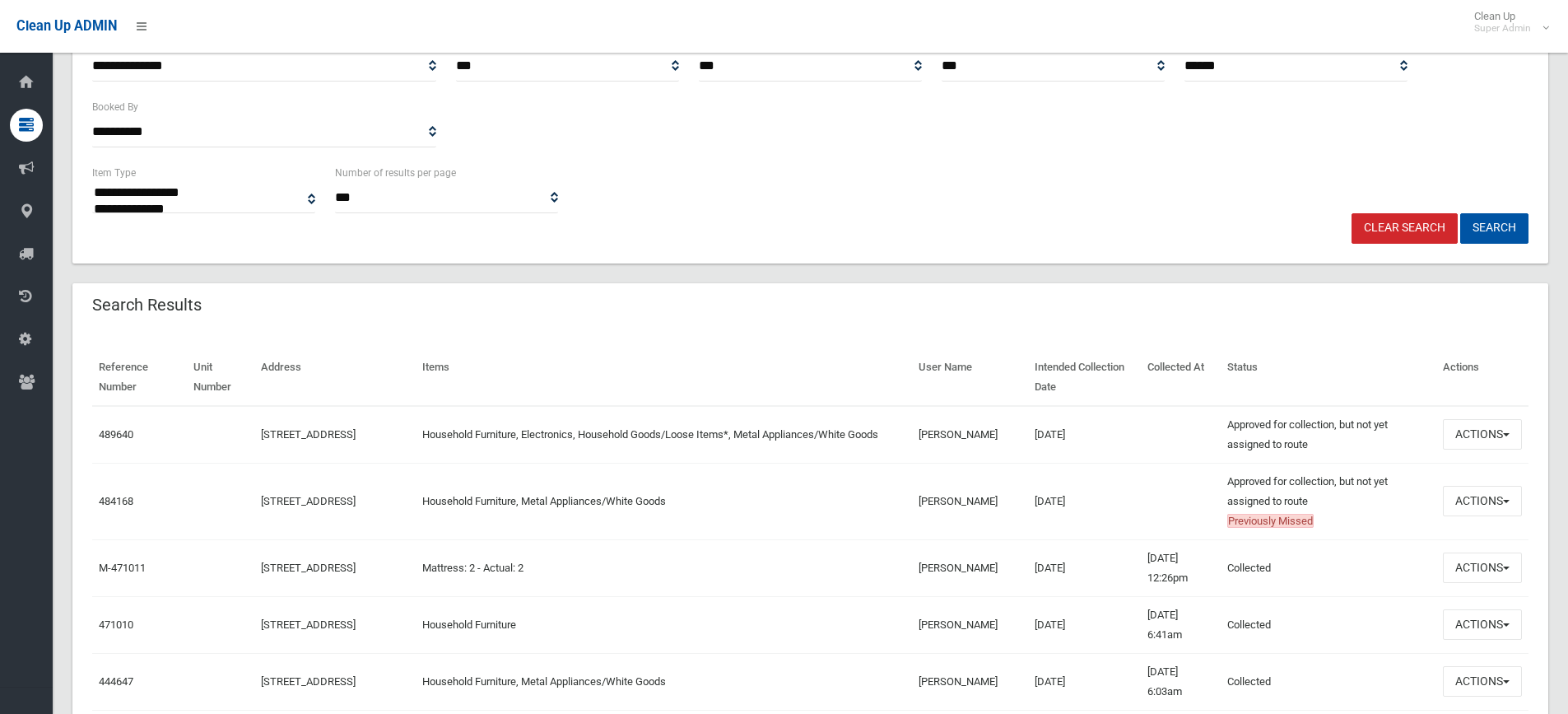
scroll to position [329, 0]
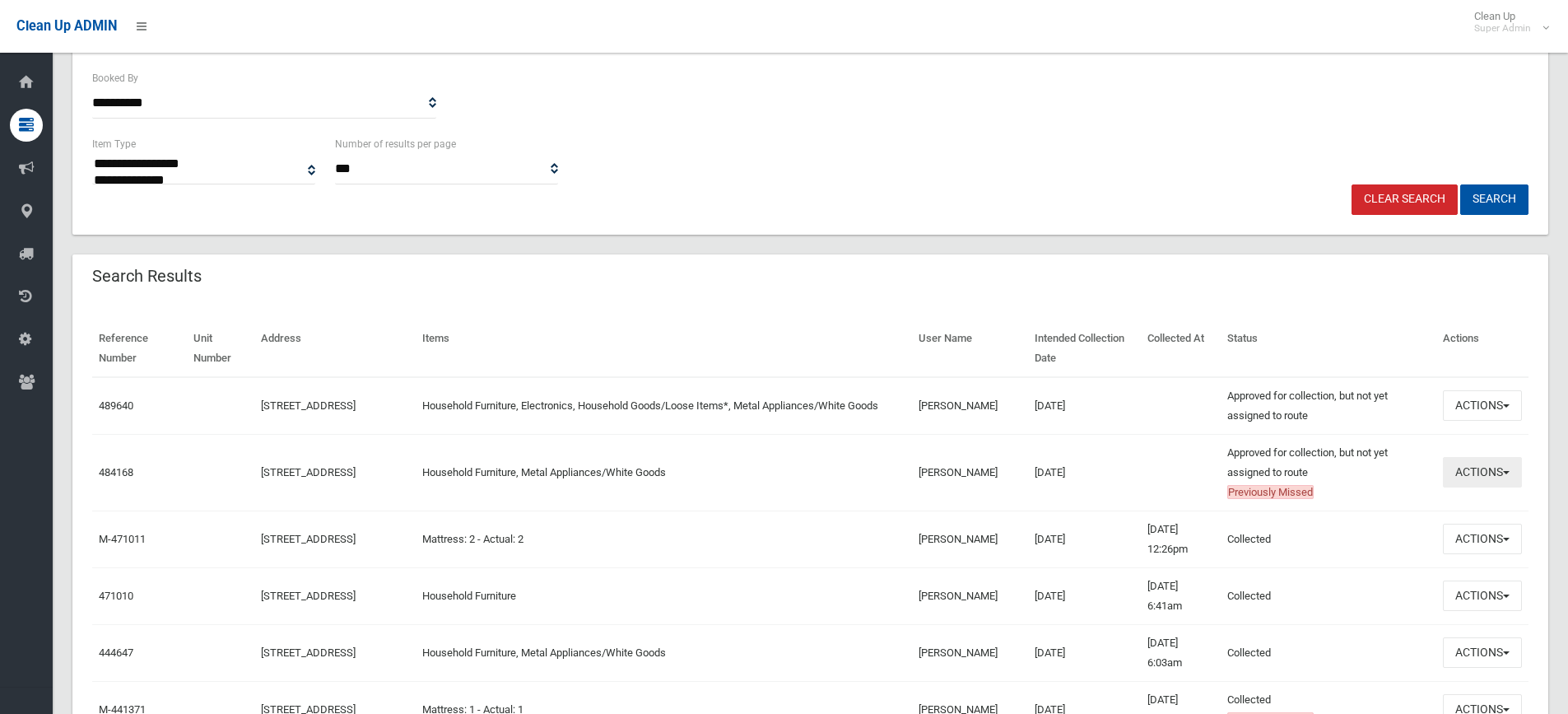
click at [1452, 472] on button "Actions" at bounding box center [1482, 472] width 79 height 31
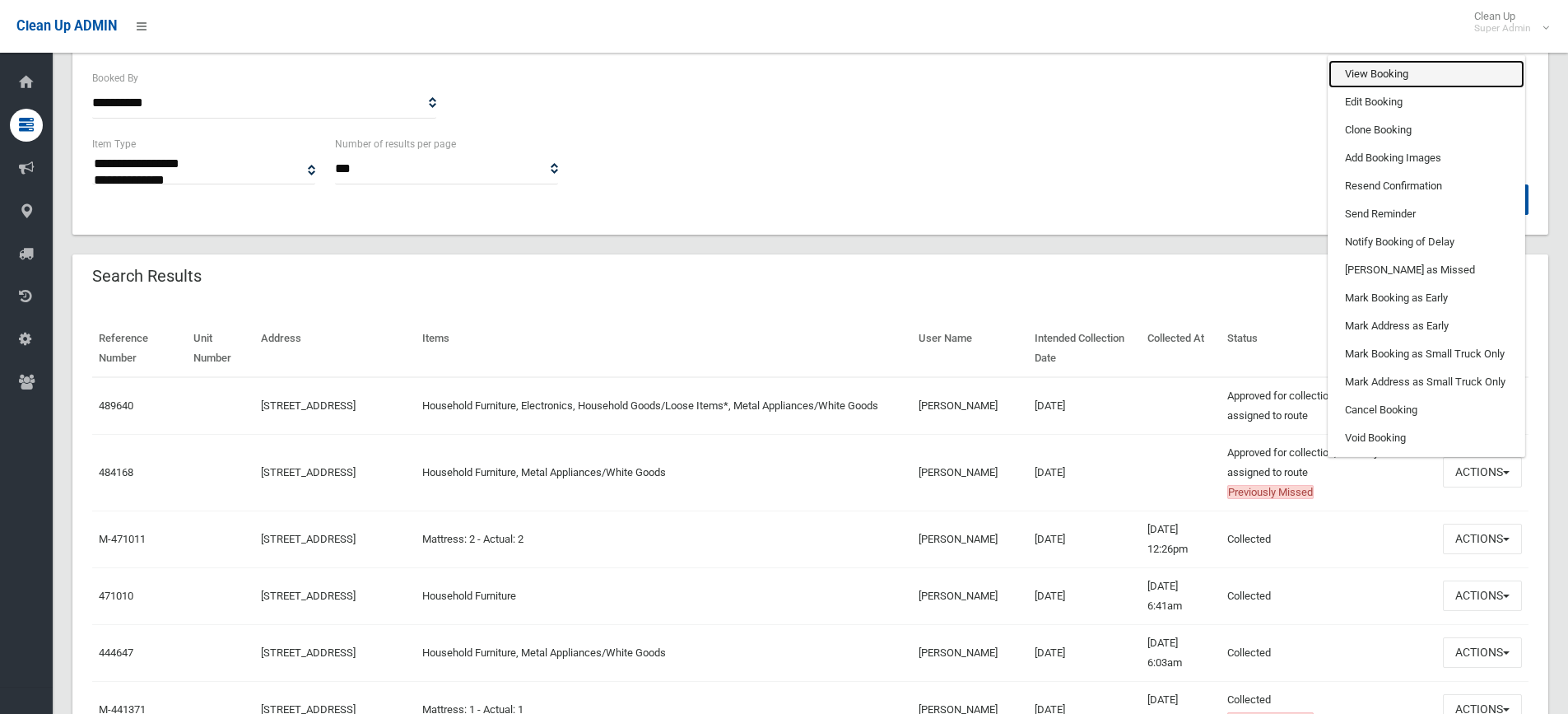
click at [1381, 69] on link "View Booking" at bounding box center [1427, 74] width 196 height 28
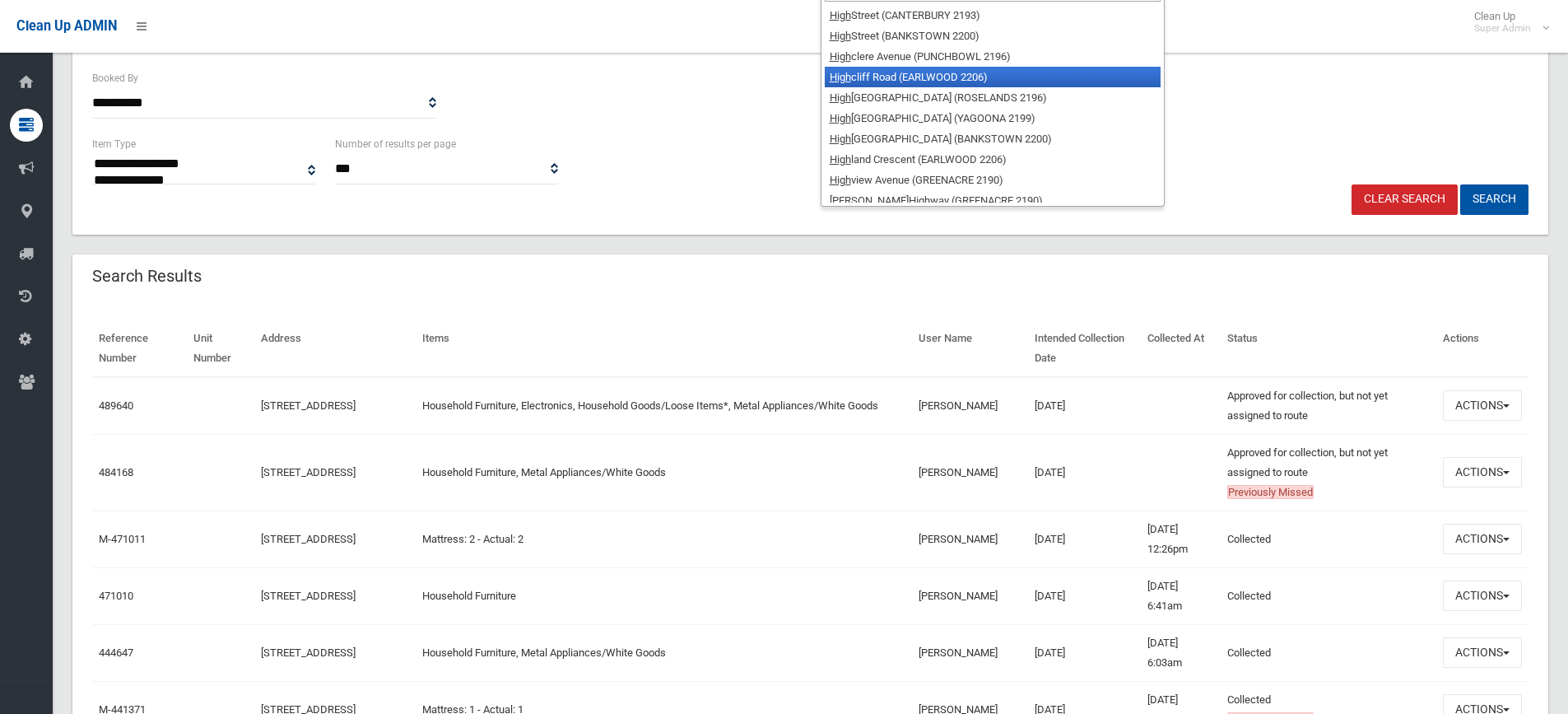
type input "****"
click at [908, 87] on li "High cliff Road (EARLWOOD 2206)" at bounding box center [993, 76] width 336 height 21
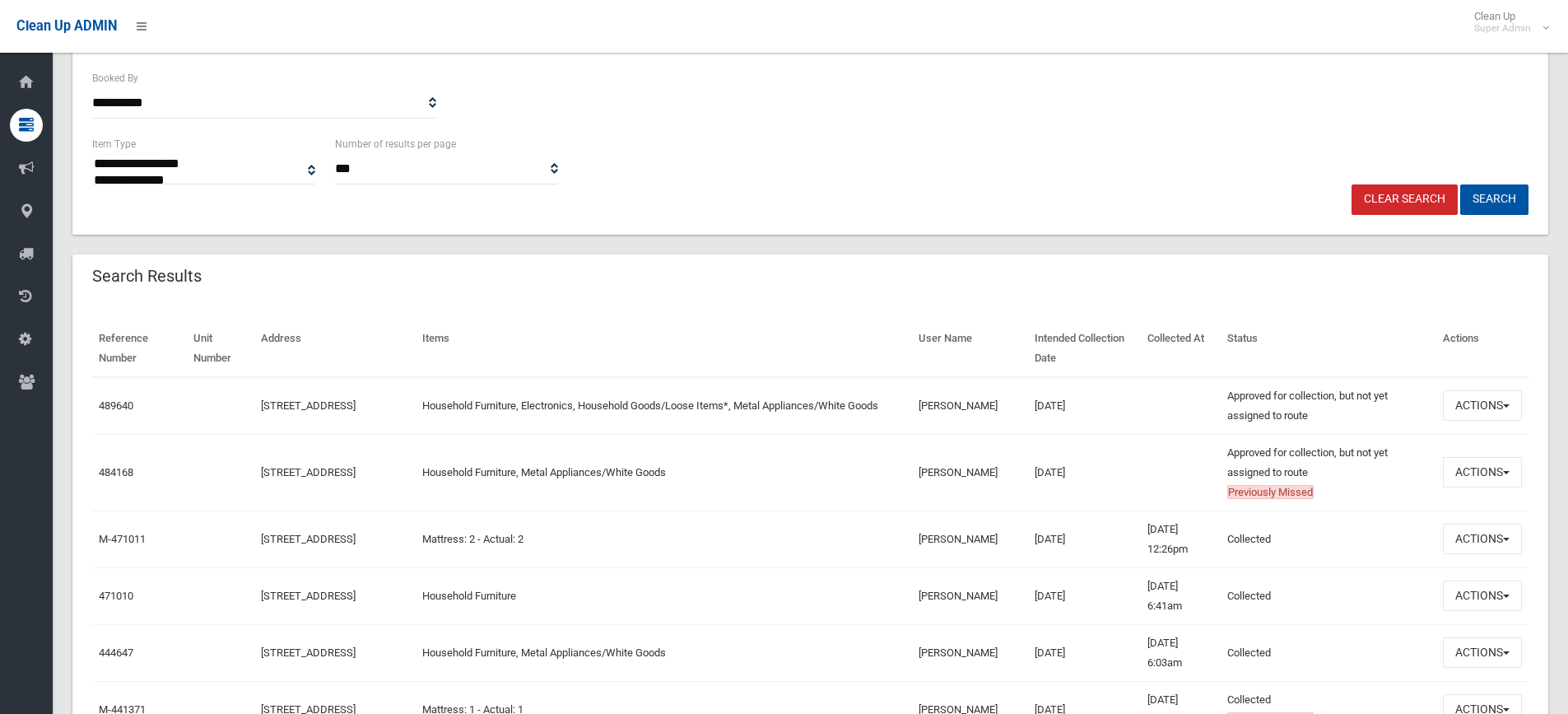
type input "**"
click at [1460, 185] on button "Search" at bounding box center [1494, 199] width 68 height 31
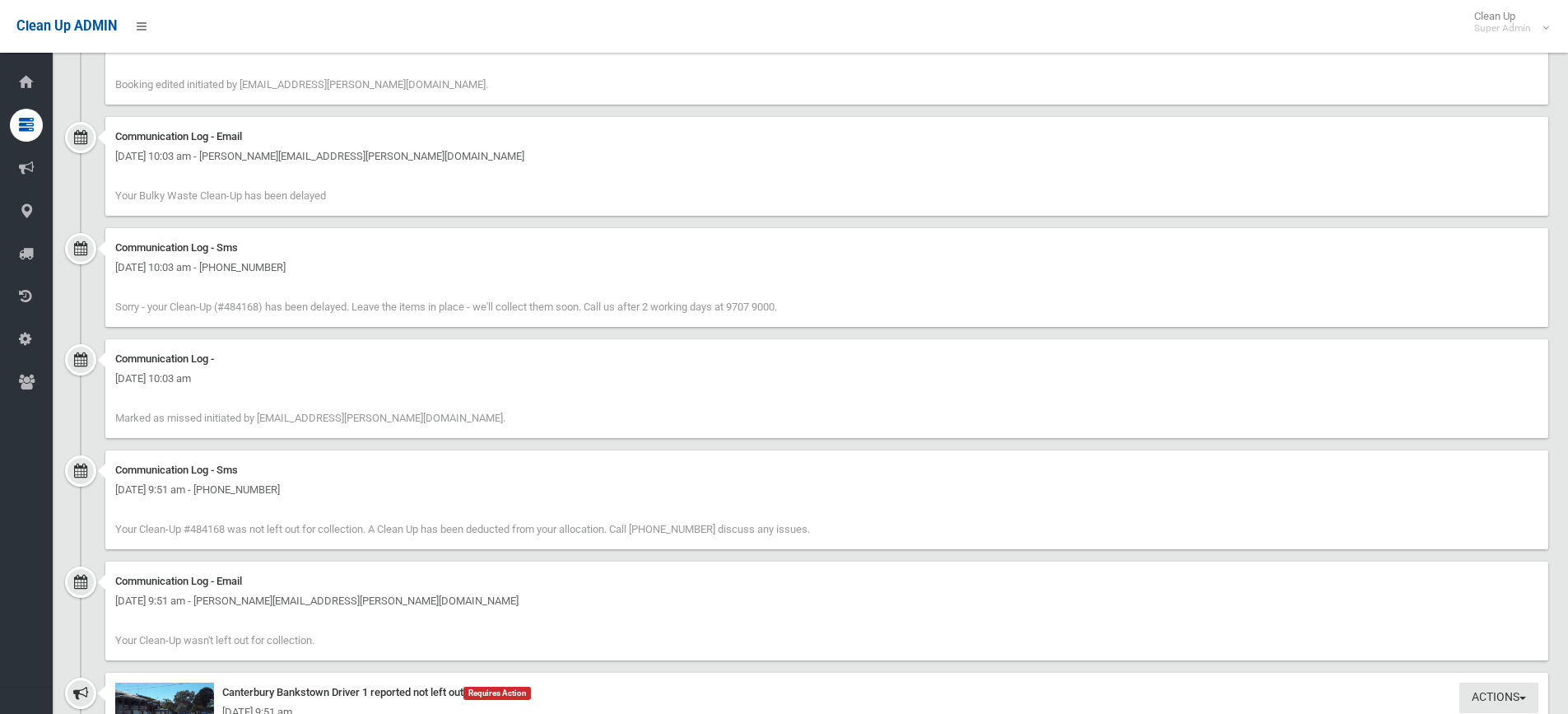
scroll to position [2058, 0]
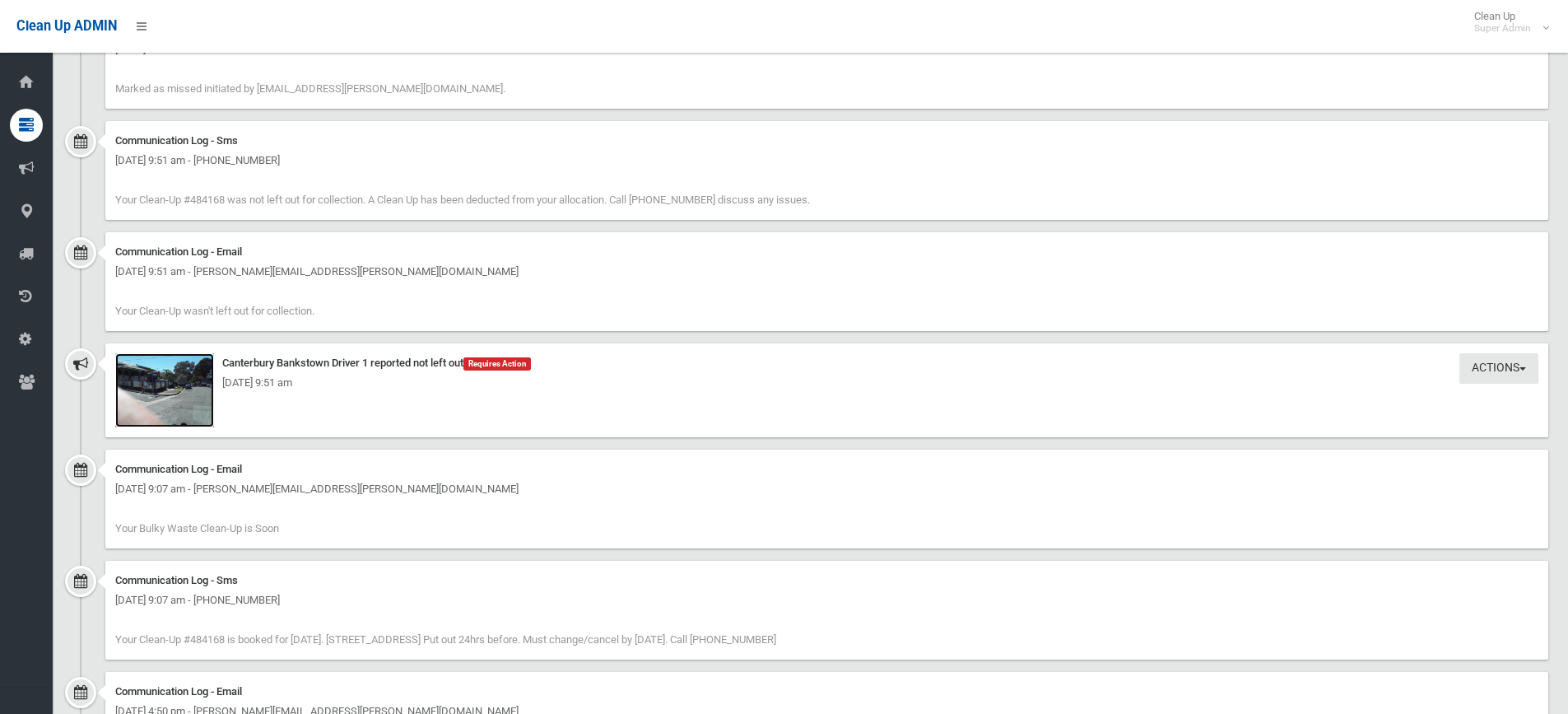
click at [163, 393] on img at bounding box center [165, 390] width 99 height 74
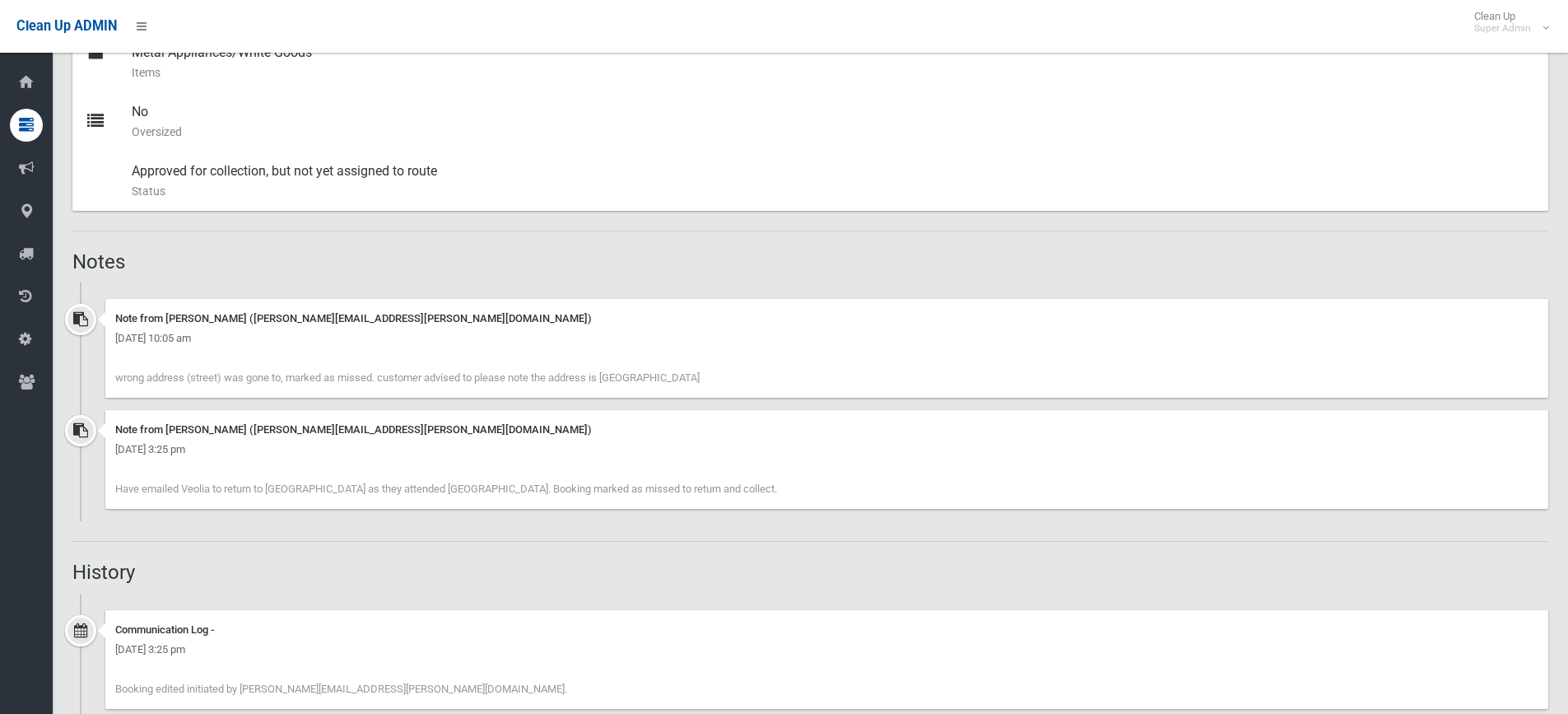
scroll to position [786, 0]
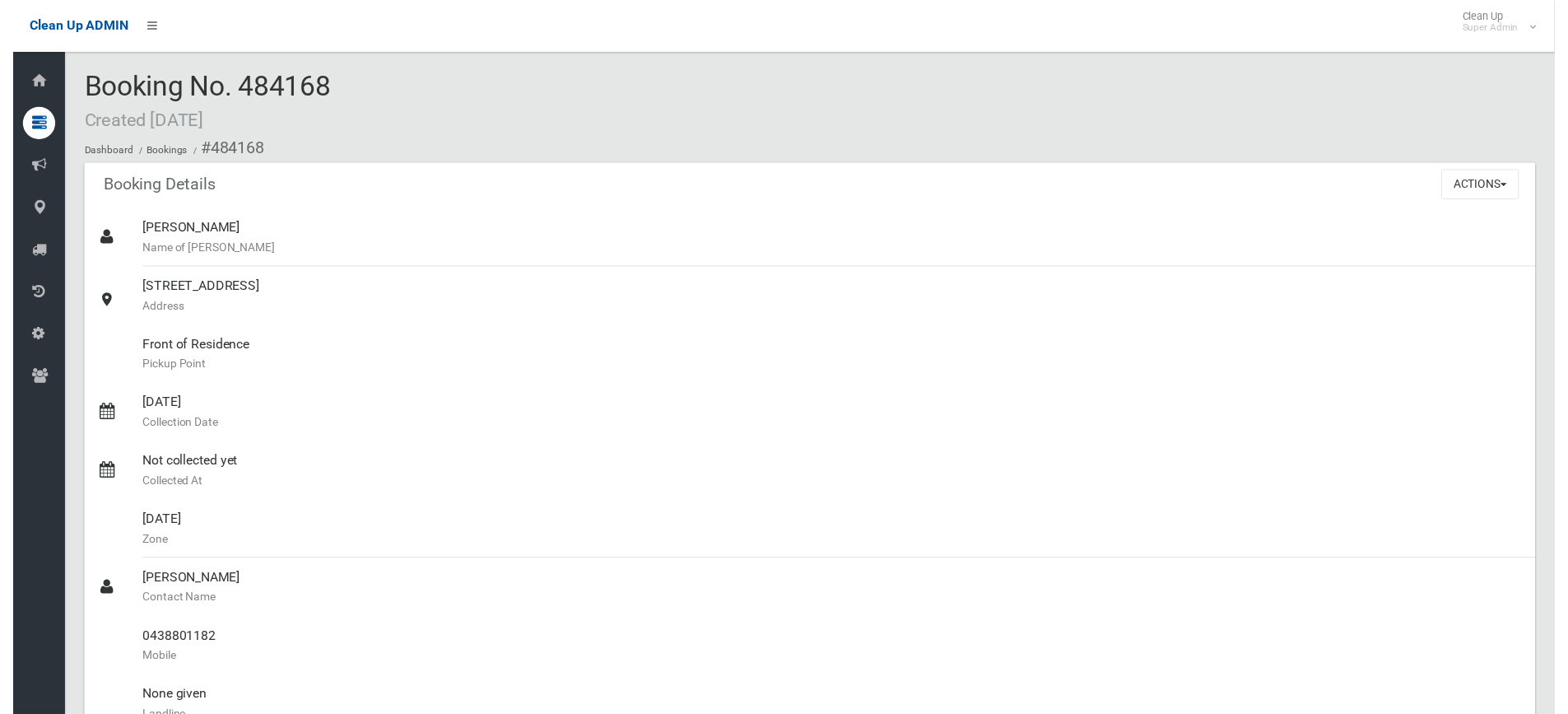
scroll to position [1198, 0]
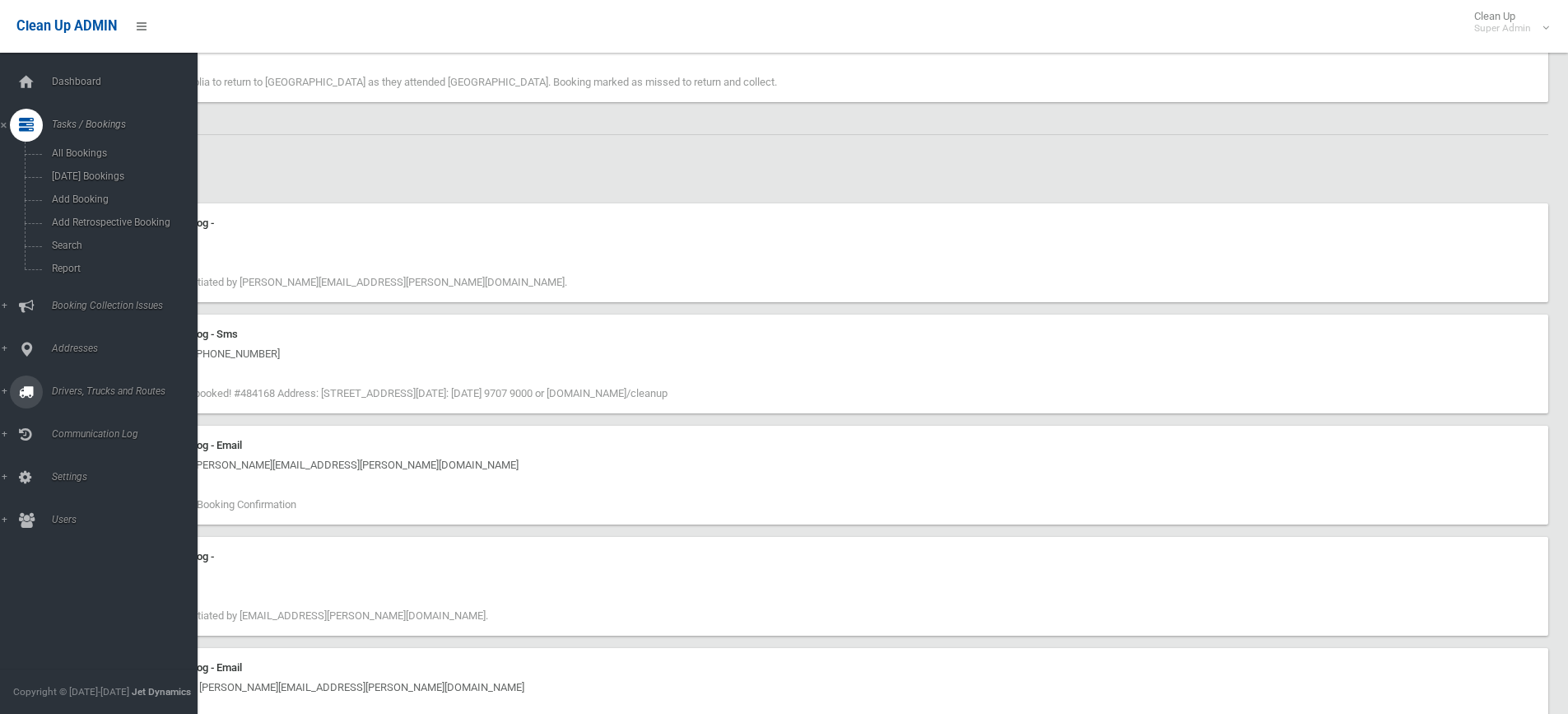
click at [76, 387] on span "Drivers, Trucks and Routes" at bounding box center [128, 391] width 163 height 12
click at [81, 325] on span "Driver Rostering / Shifts" at bounding box center [120, 327] width 149 height 12
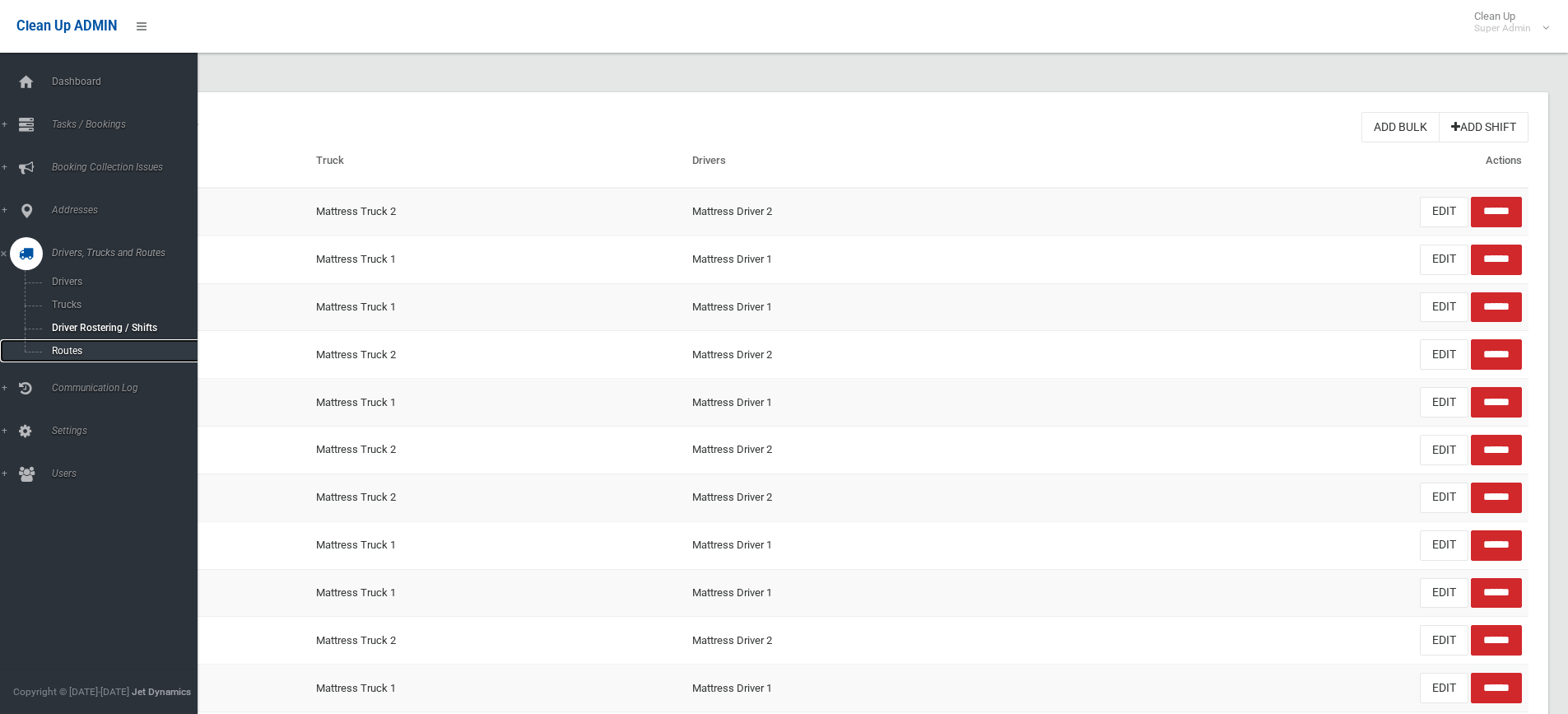
click at [83, 347] on span "Routes" at bounding box center [120, 351] width 149 height 12
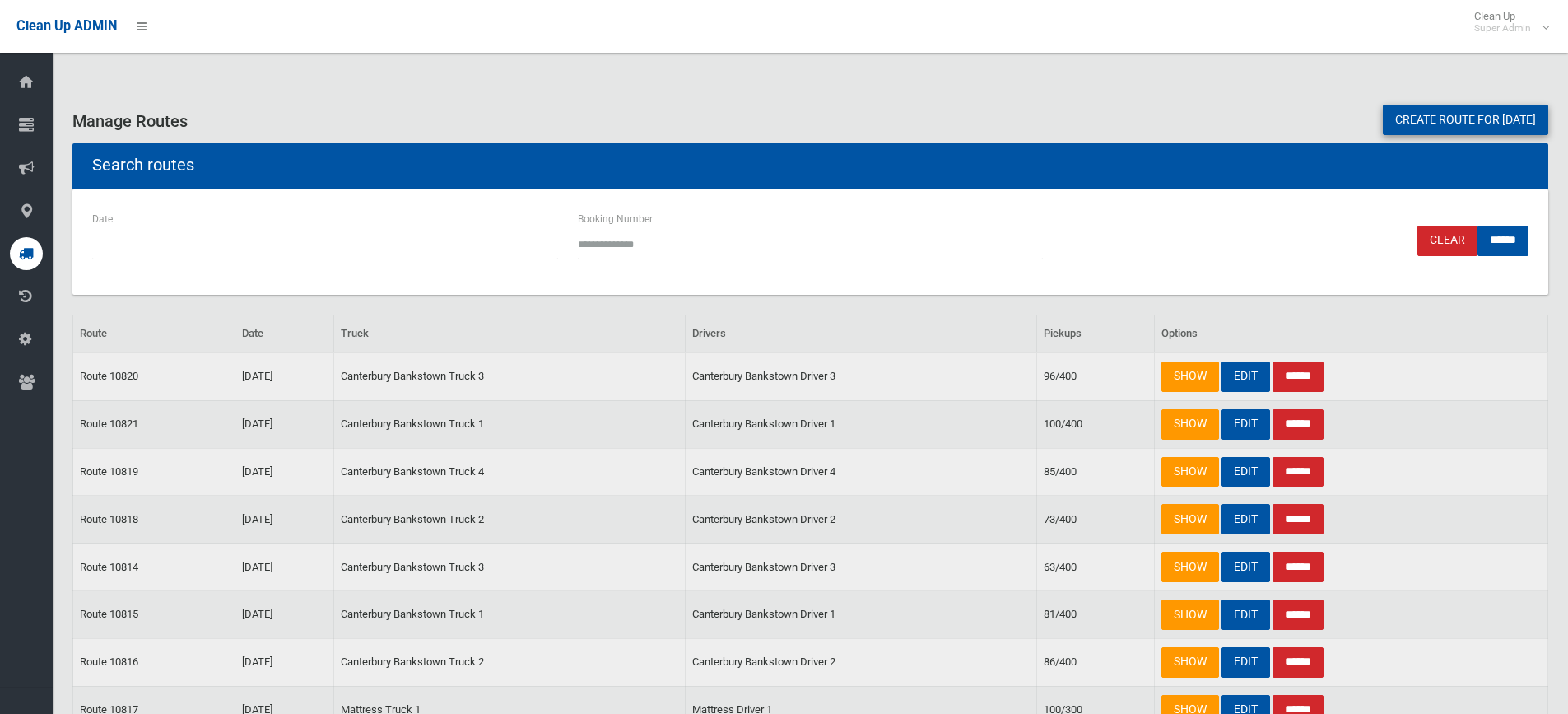
click at [1463, 113] on link "Create route for [DATE]" at bounding box center [1465, 120] width 165 height 31
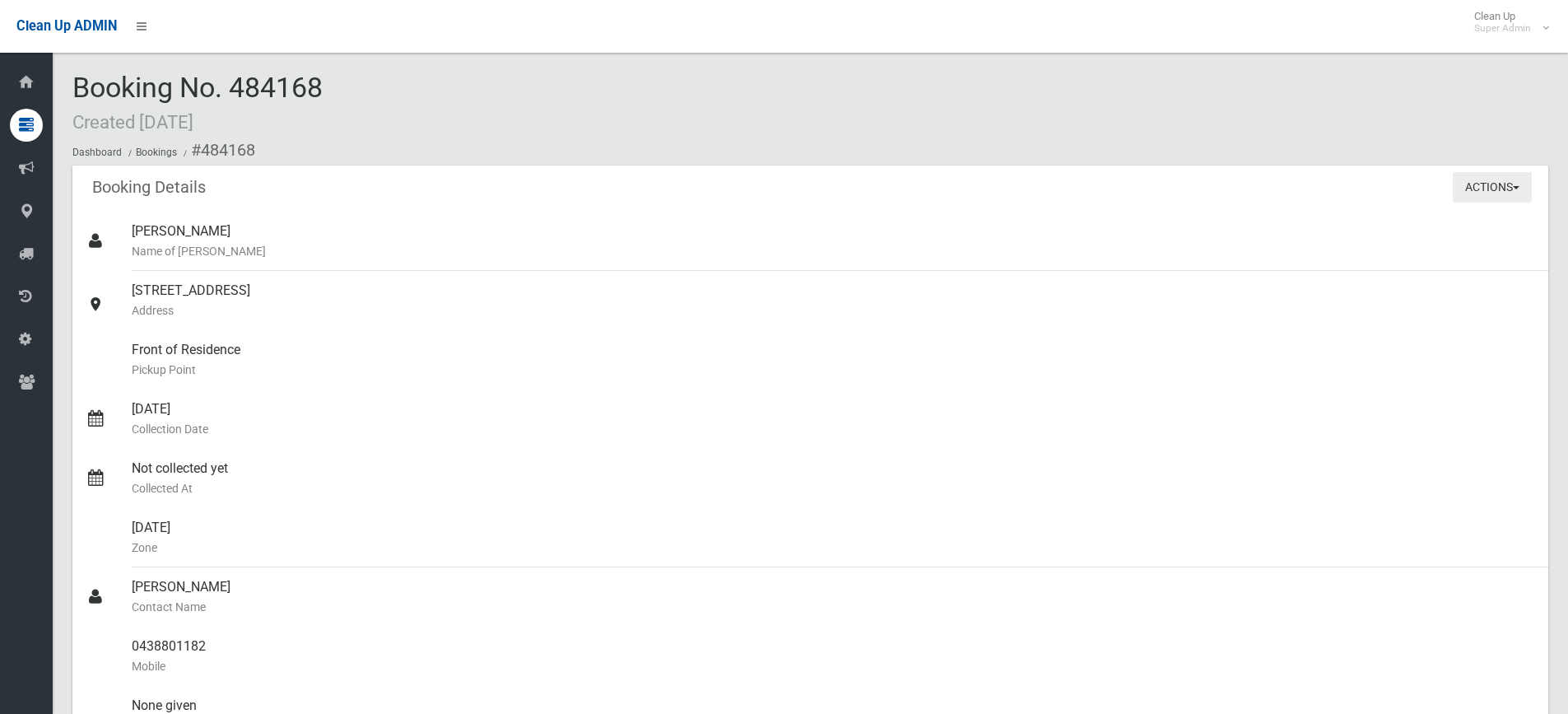
click at [1488, 175] on button "Actions" at bounding box center [1492, 187] width 79 height 31
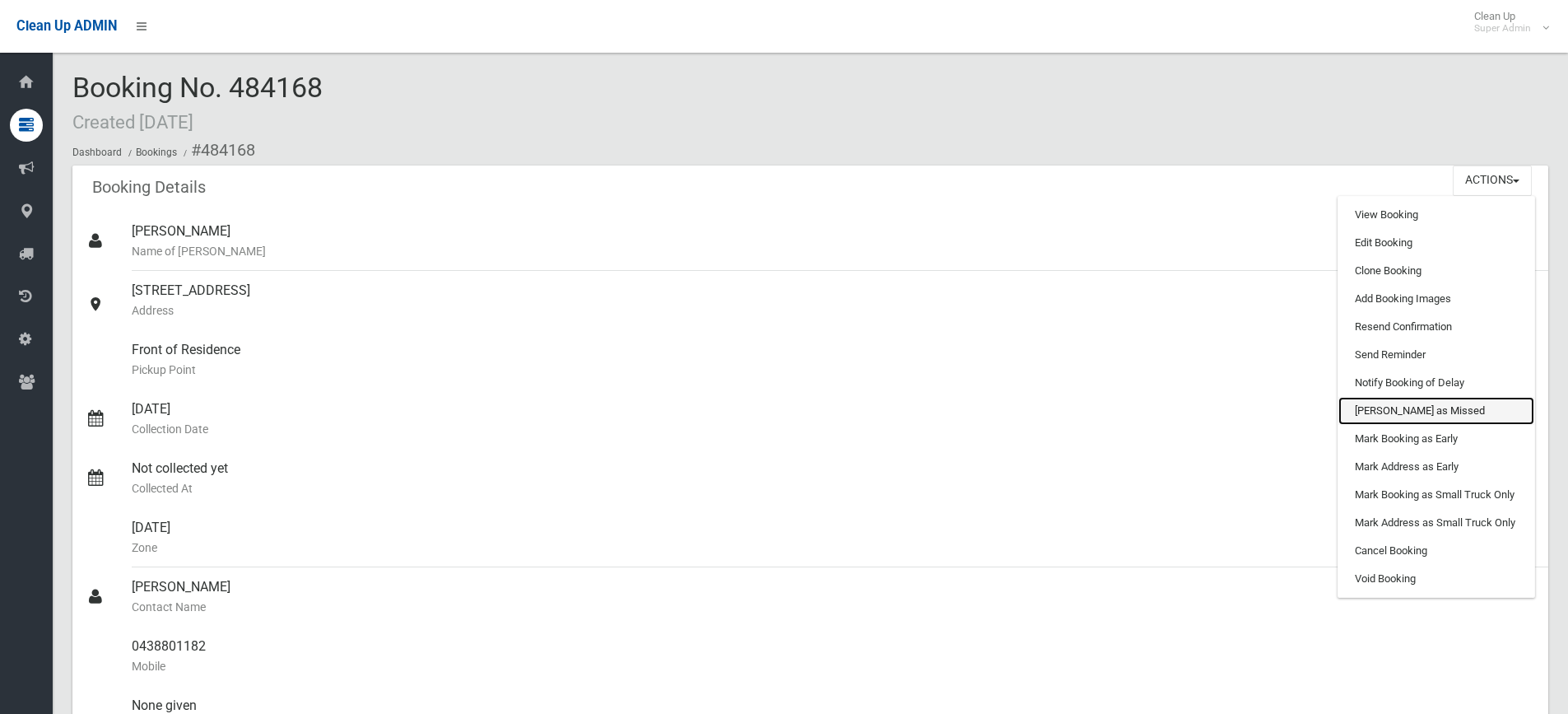
click at [1413, 403] on link "[PERSON_NAME] as Missed" at bounding box center [1437, 411] width 196 height 28
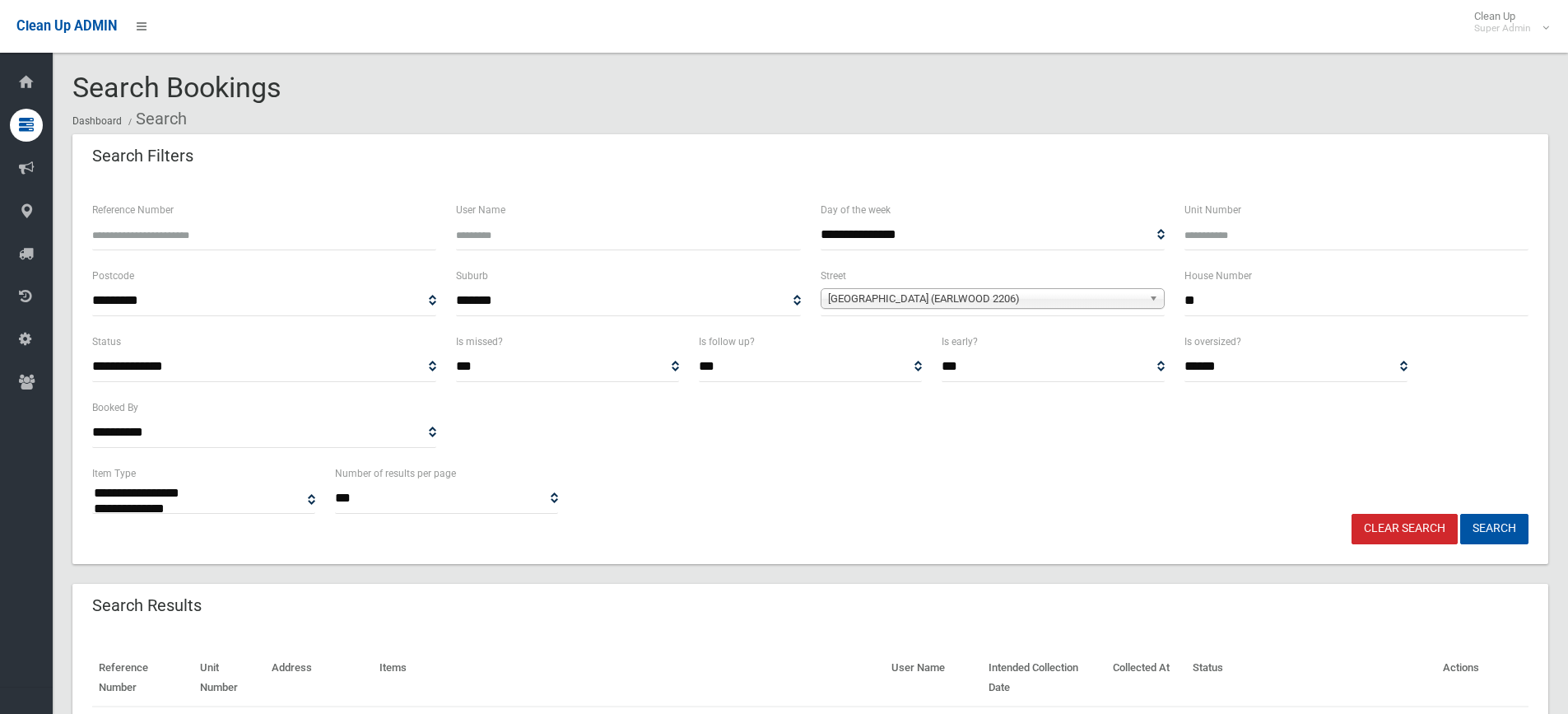
select select
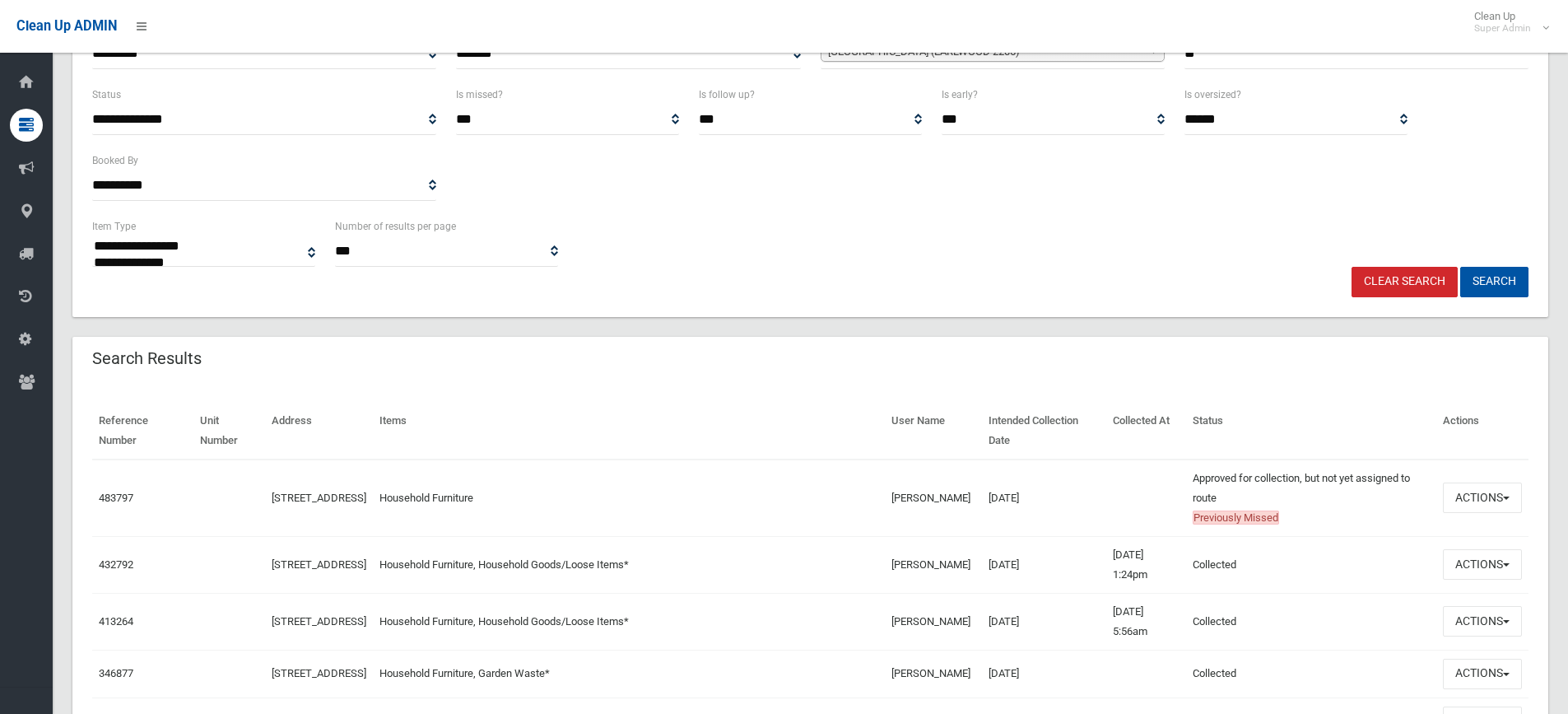
scroll to position [329, 0]
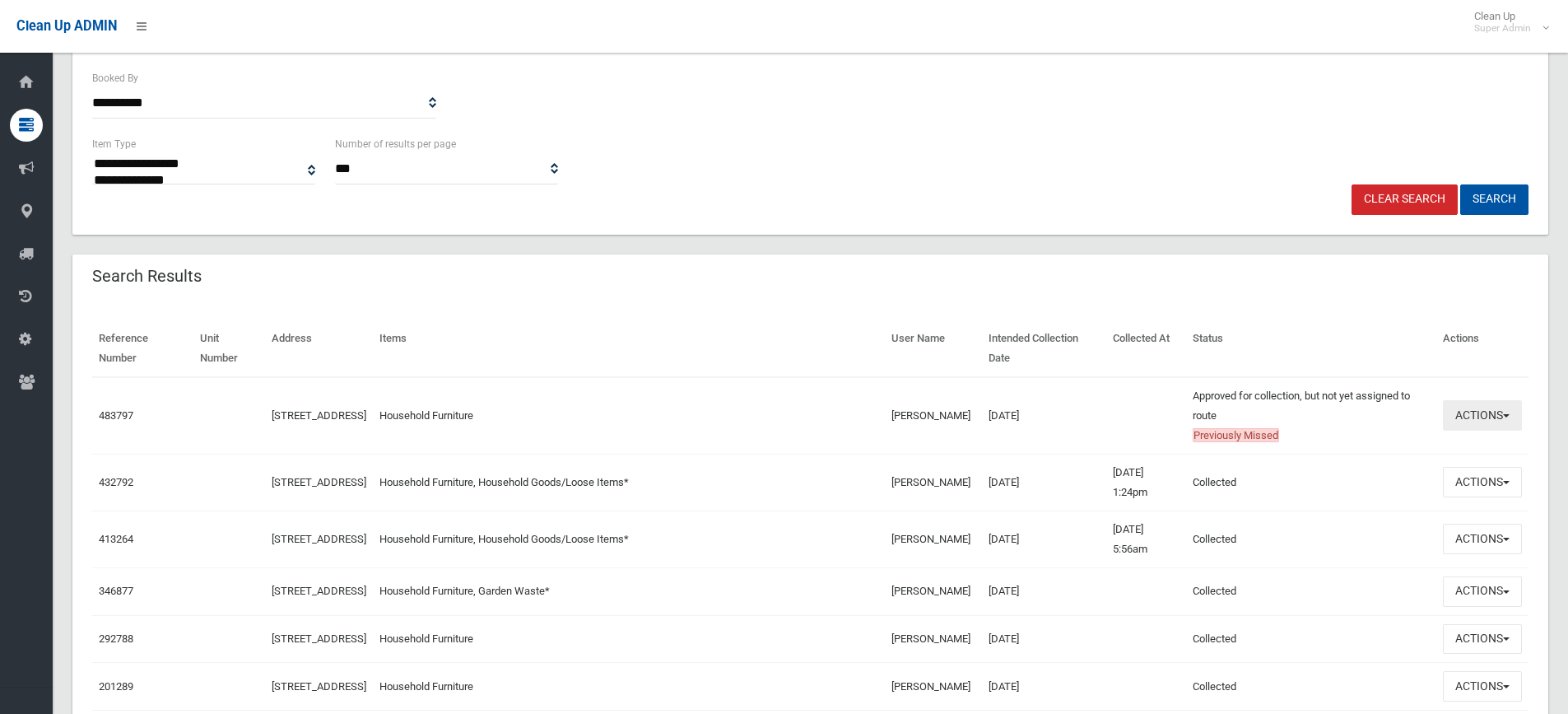
click at [1480, 411] on button "Actions" at bounding box center [1482, 415] width 79 height 31
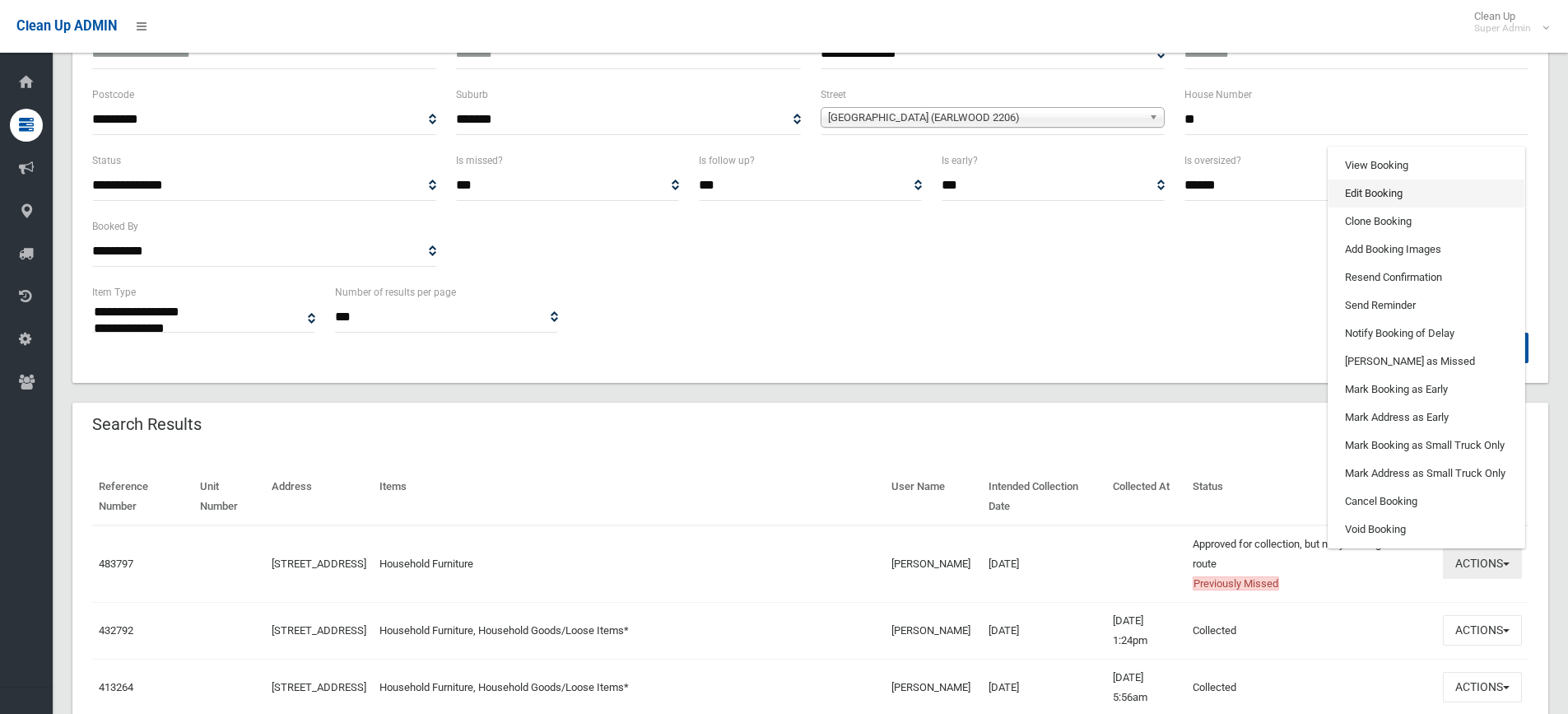
scroll to position [165, 0]
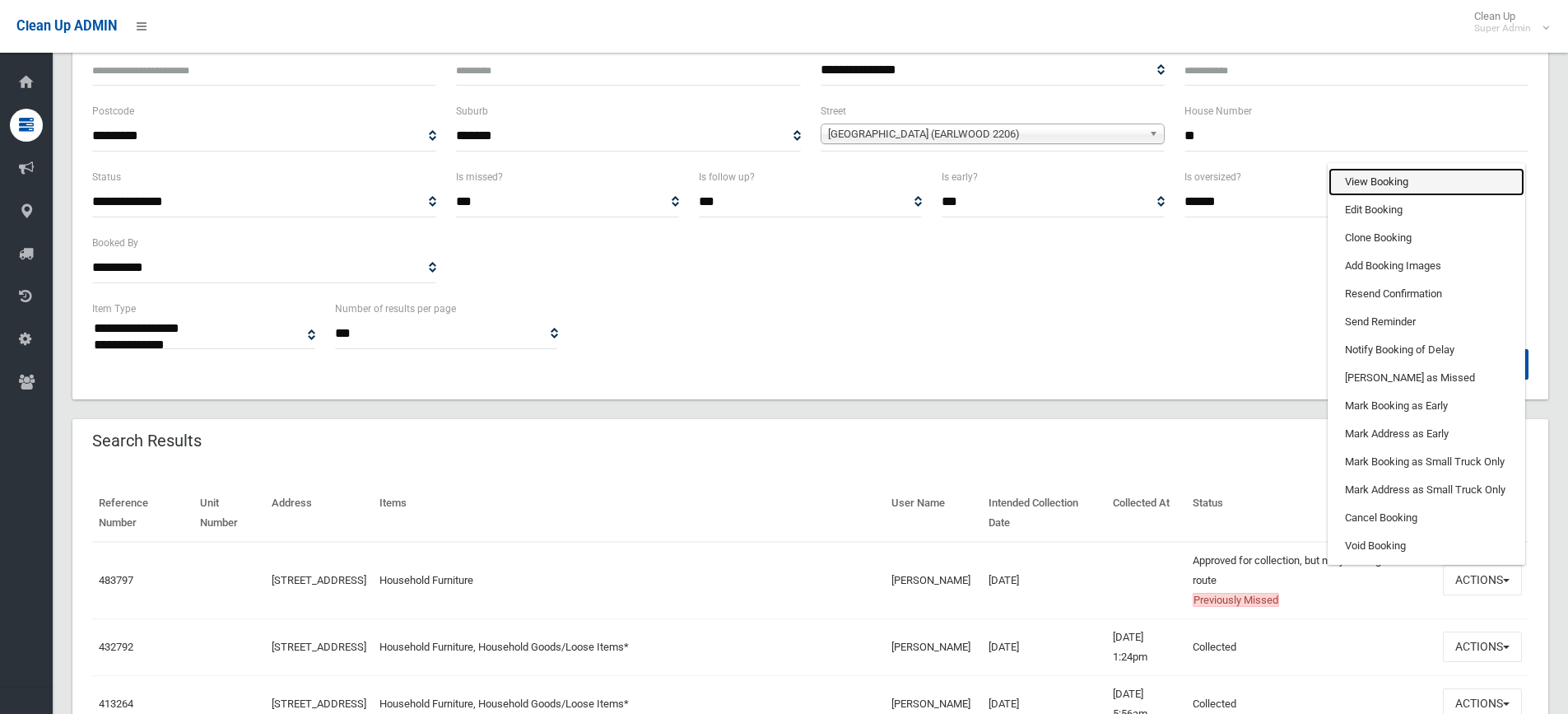
click at [1384, 180] on link "View Booking" at bounding box center [1427, 182] width 196 height 28
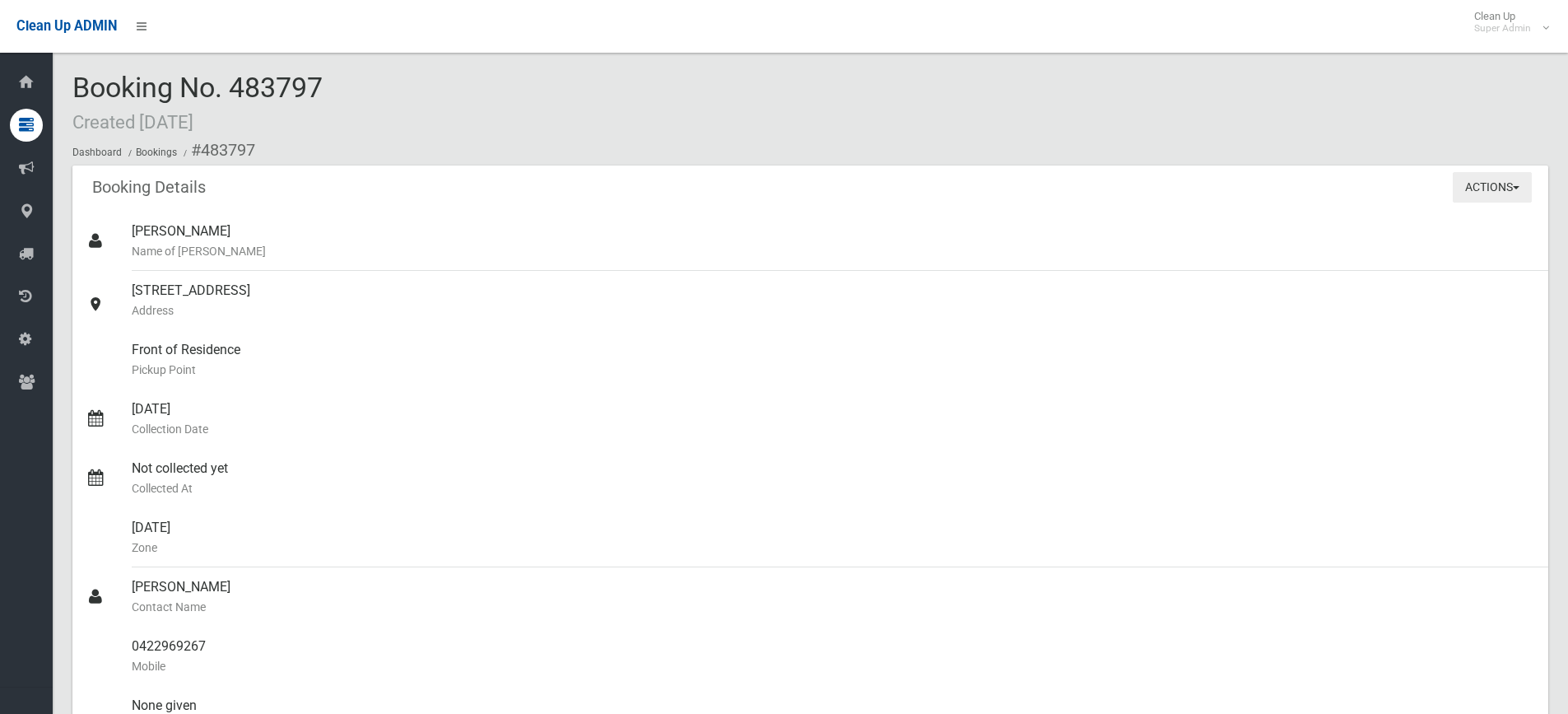
click at [1477, 196] on button "Actions" at bounding box center [1492, 187] width 79 height 31
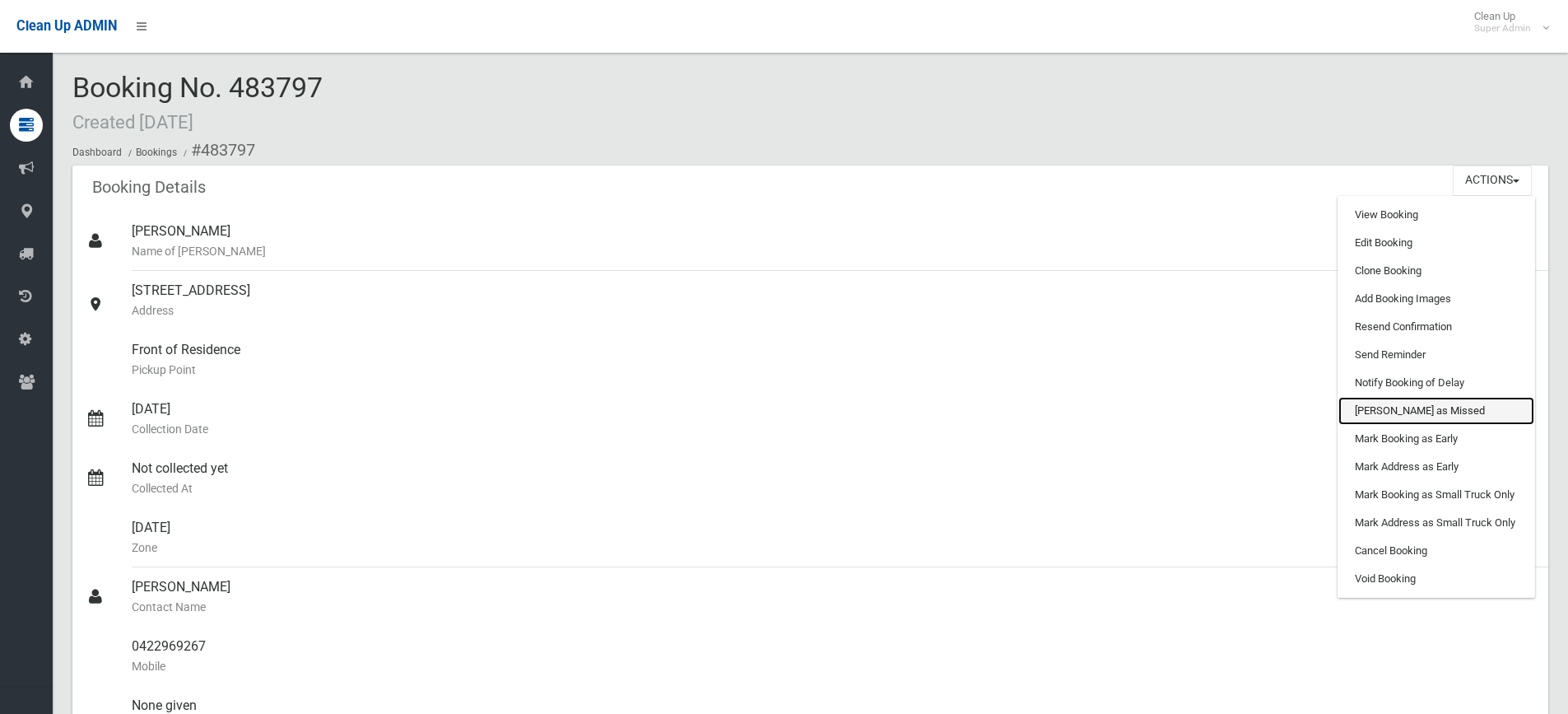
click at [1407, 404] on link "[PERSON_NAME] as Missed" at bounding box center [1437, 411] width 196 height 28
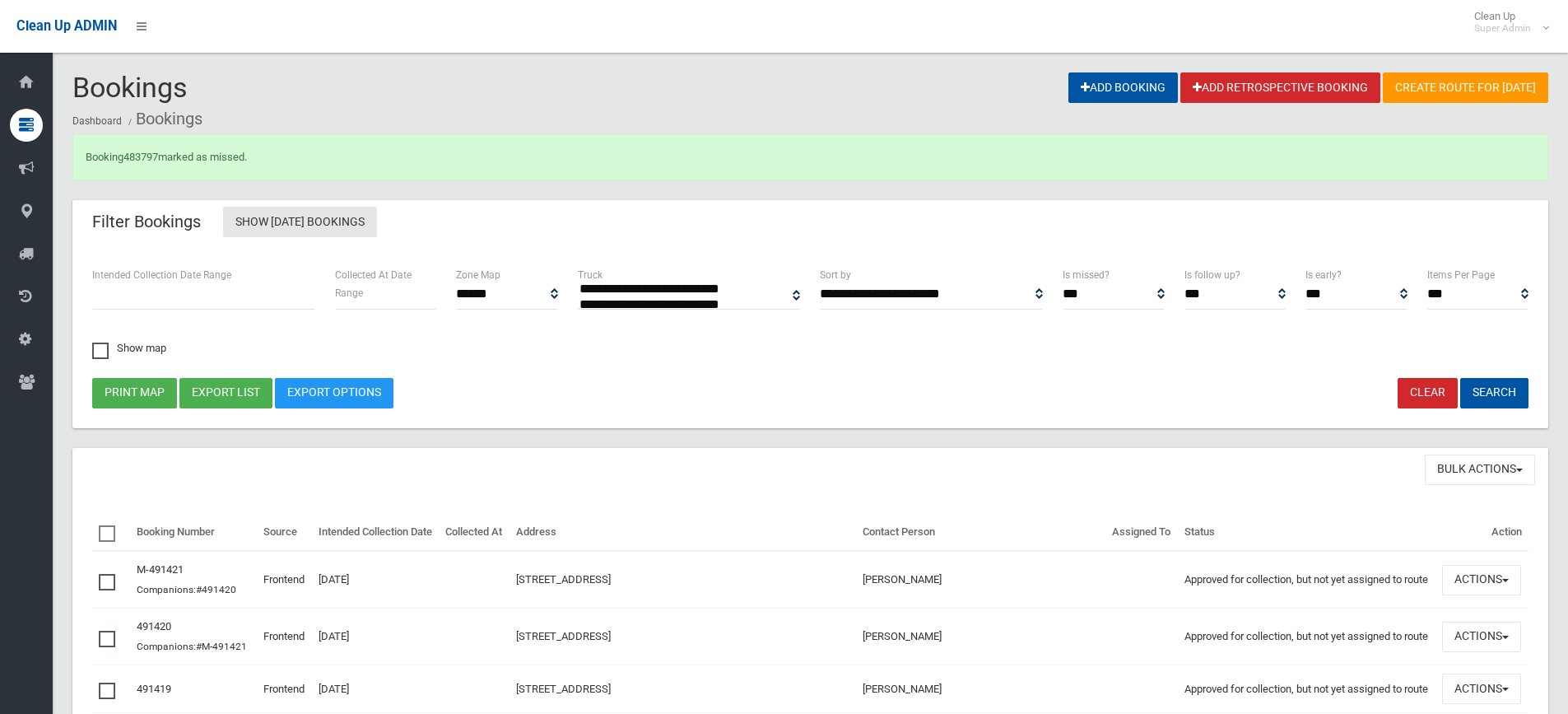
select select
click at [145, 155] on link "483797" at bounding box center [141, 156] width 35 height 12
select select
click at [142, 155] on link "484168" at bounding box center [141, 156] width 35 height 12
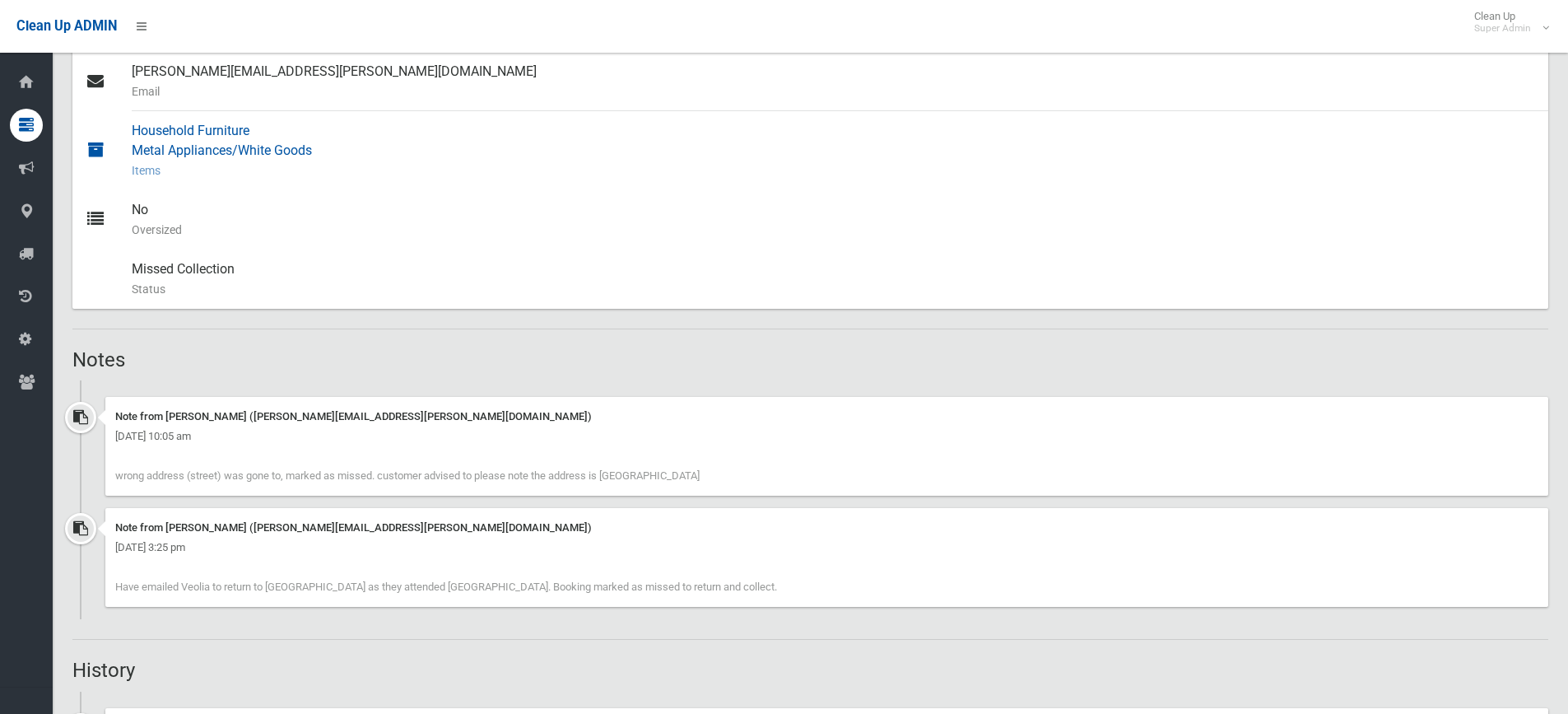
scroll to position [658, 0]
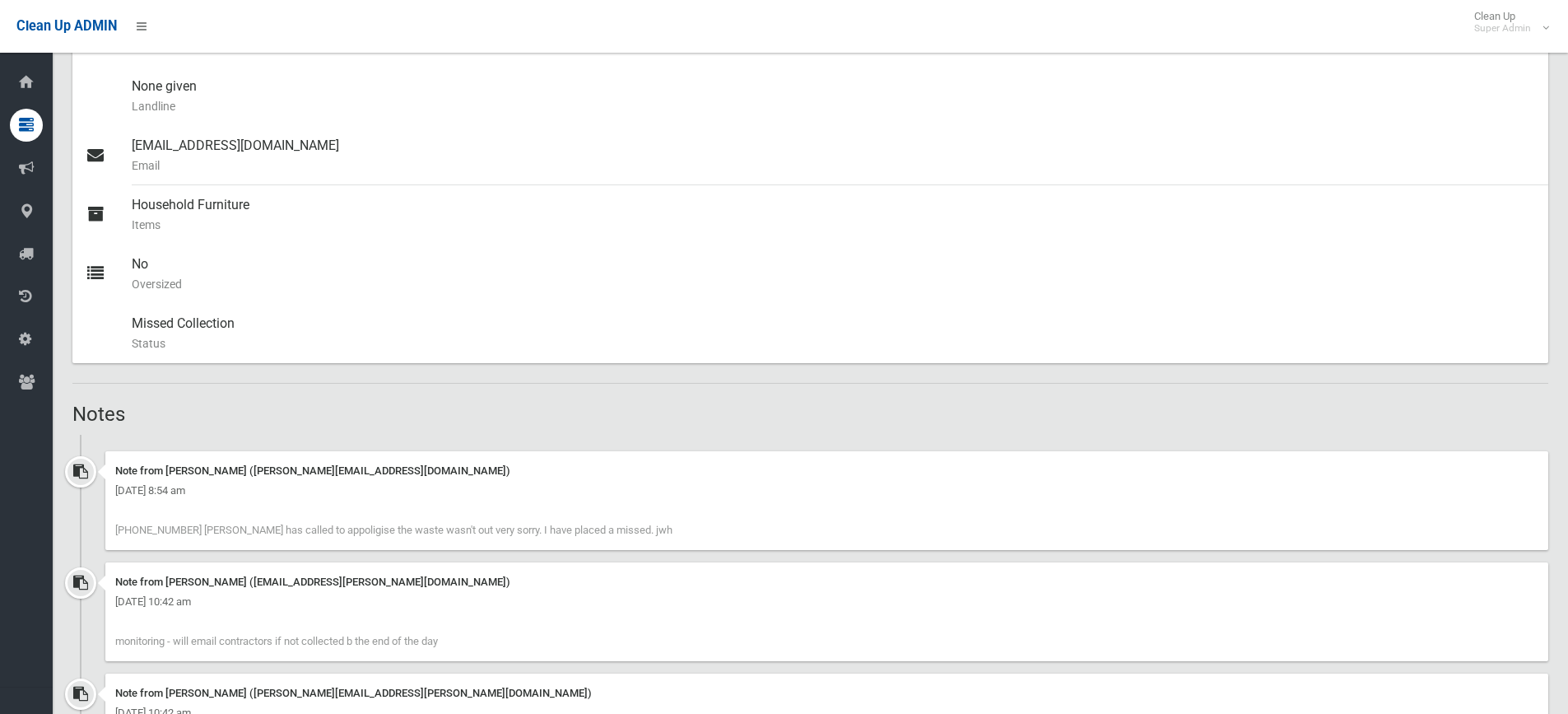
scroll to position [906, 0]
